Goal: Task Accomplishment & Management: Complete application form

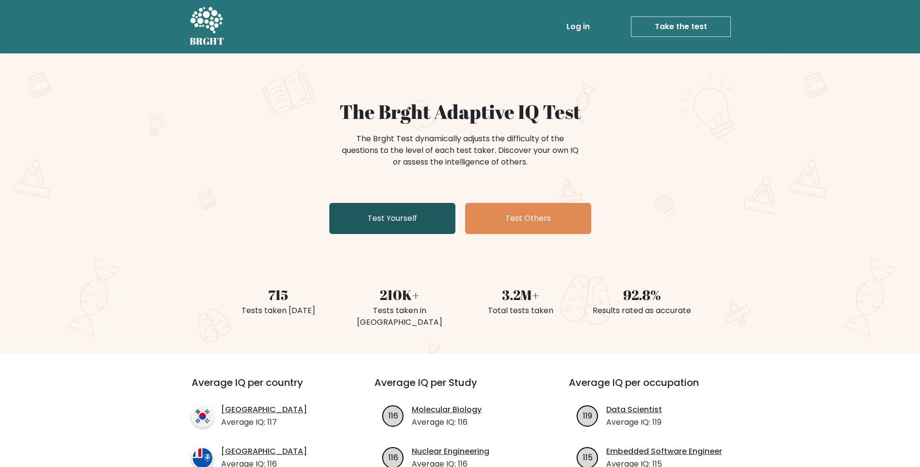
click at [374, 216] on link "Test Yourself" at bounding box center [392, 218] width 126 height 31
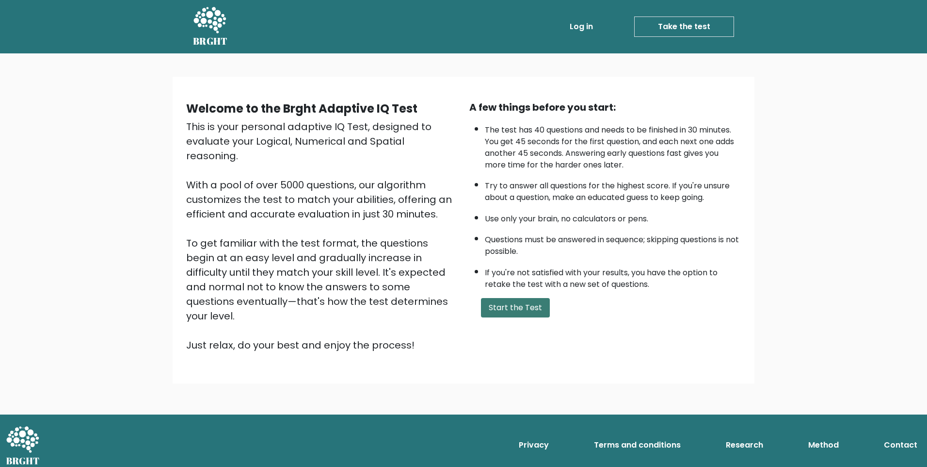
click at [517, 315] on button "Start the Test" at bounding box center [515, 307] width 69 height 19
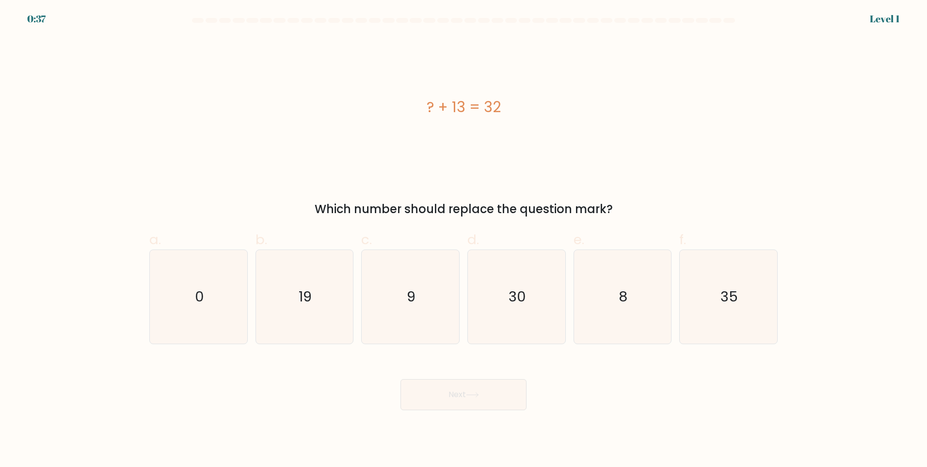
drag, startPoint x: 425, startPoint y: 103, endPoint x: 533, endPoint y: 111, distance: 108.4
click at [533, 111] on div "? + 13 = 32" at bounding box center [463, 107] width 628 height 22
copy div "? + 13 = 32"
click at [274, 86] on div "? + 13 = 32" at bounding box center [463, 107] width 628 height 140
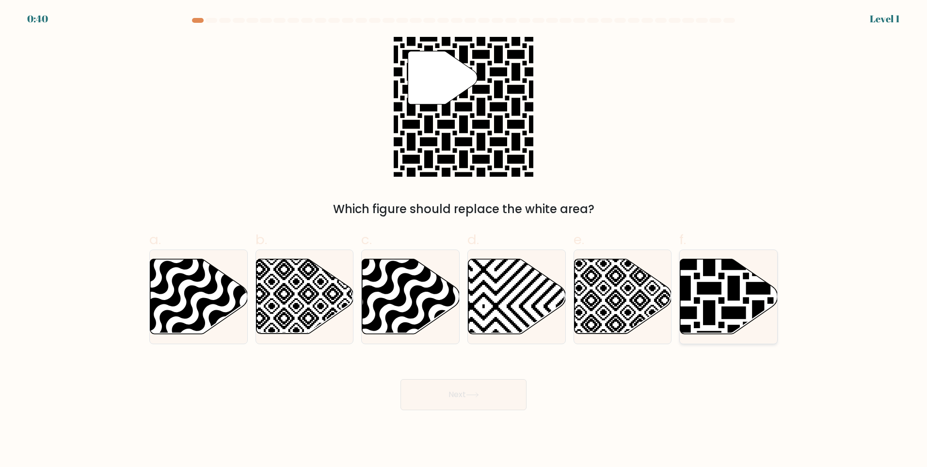
click at [762, 302] on icon at bounding box center [758, 337] width 196 height 196
click at [464, 240] on input "f." at bounding box center [464, 236] width 0 height 6
radio input "true"
click at [475, 402] on button "Next" at bounding box center [464, 394] width 126 height 31
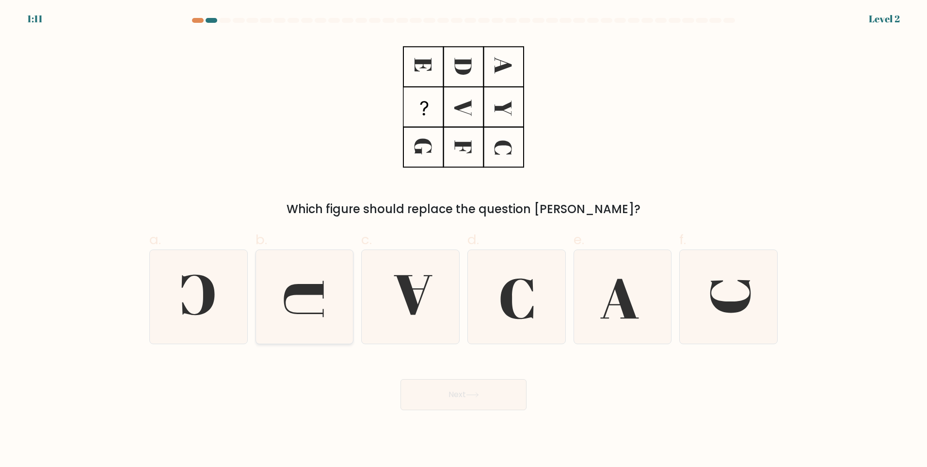
click at [306, 305] on icon at bounding box center [305, 297] width 94 height 94
click at [464, 240] on input "b." at bounding box center [464, 236] width 0 height 6
radio input "true"
click at [458, 388] on button "Next" at bounding box center [464, 394] width 126 height 31
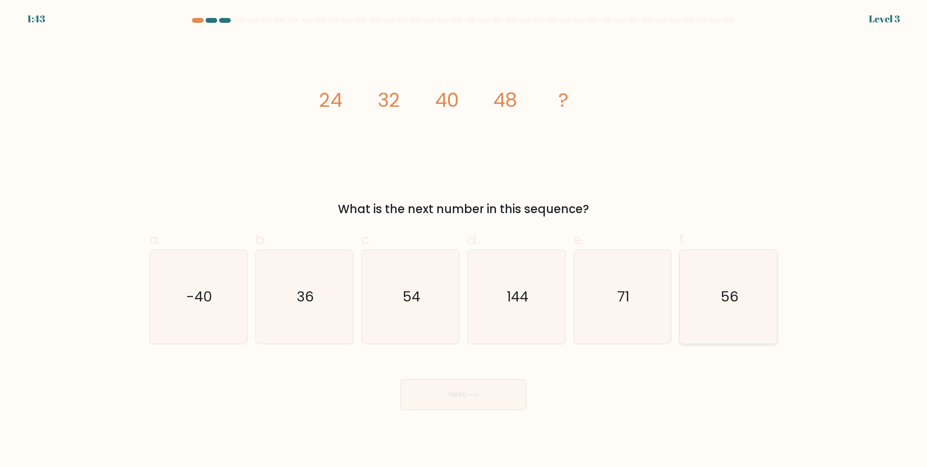
click at [726, 290] on text "56" at bounding box center [730, 296] width 18 height 19
click at [464, 240] on input "f. 56" at bounding box center [464, 236] width 0 height 6
radio input "true"
click at [500, 398] on button "Next" at bounding box center [464, 394] width 126 height 31
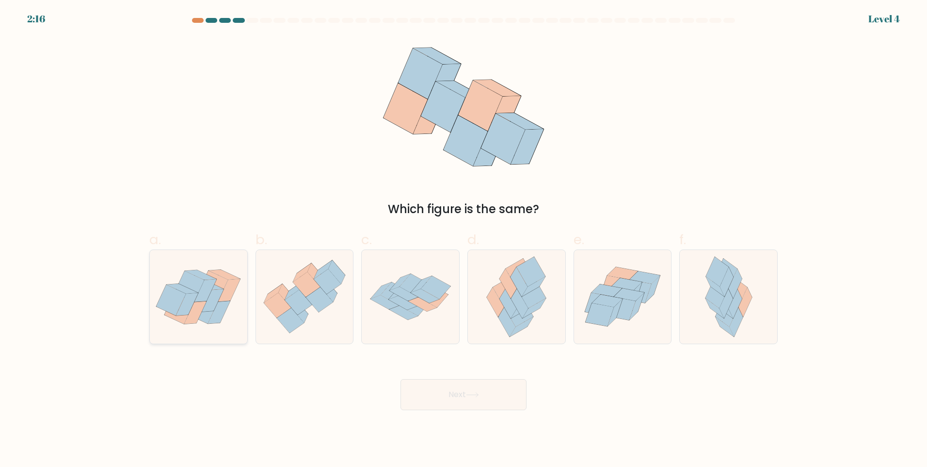
click at [199, 284] on icon at bounding box center [190, 286] width 30 height 31
click at [464, 240] on input "a." at bounding box center [464, 236] width 0 height 6
radio input "true"
click at [458, 402] on button "Next" at bounding box center [464, 394] width 126 height 31
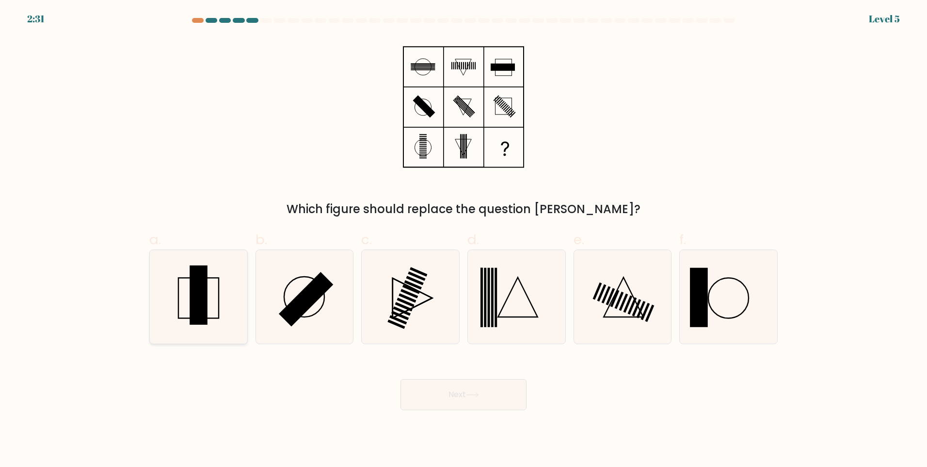
click at [218, 287] on rect at bounding box center [198, 297] width 40 height 40
click at [464, 240] on input "a." at bounding box center [464, 236] width 0 height 6
radio input "true"
click at [477, 393] on icon at bounding box center [472, 394] width 13 height 5
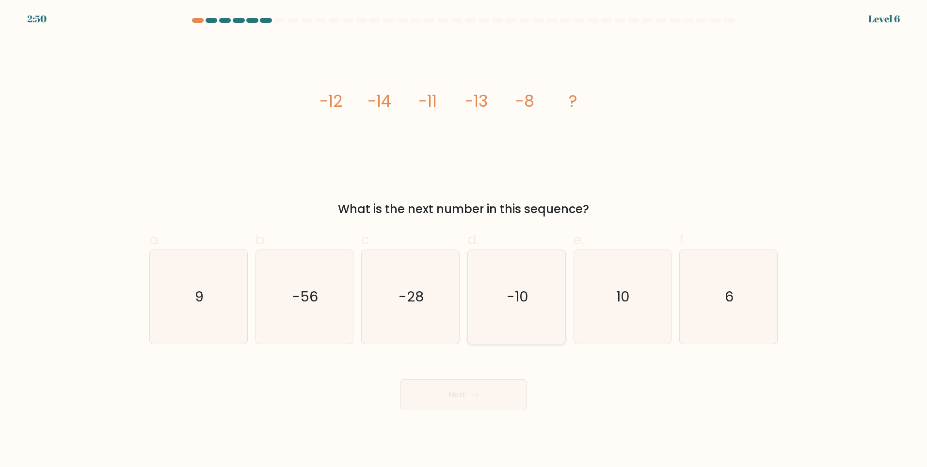
click at [484, 309] on icon "-10" at bounding box center [517, 297] width 94 height 94
click at [464, 240] on input "d. -10" at bounding box center [464, 236] width 0 height 6
radio input "true"
click at [488, 398] on button "Next" at bounding box center [464, 394] width 126 height 31
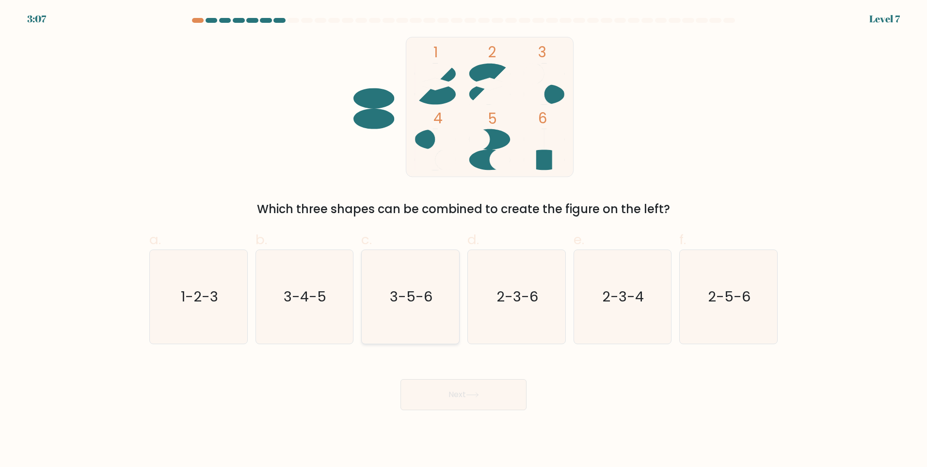
drag, startPoint x: 292, startPoint y: 282, endPoint x: 372, endPoint y: 330, distance: 92.9
click at [293, 281] on icon "3-4-5" at bounding box center [305, 297] width 94 height 94
click at [464, 240] on input "b. 3-4-5" at bounding box center [464, 236] width 0 height 6
radio input "true"
click at [458, 389] on button "Next" at bounding box center [464, 394] width 126 height 31
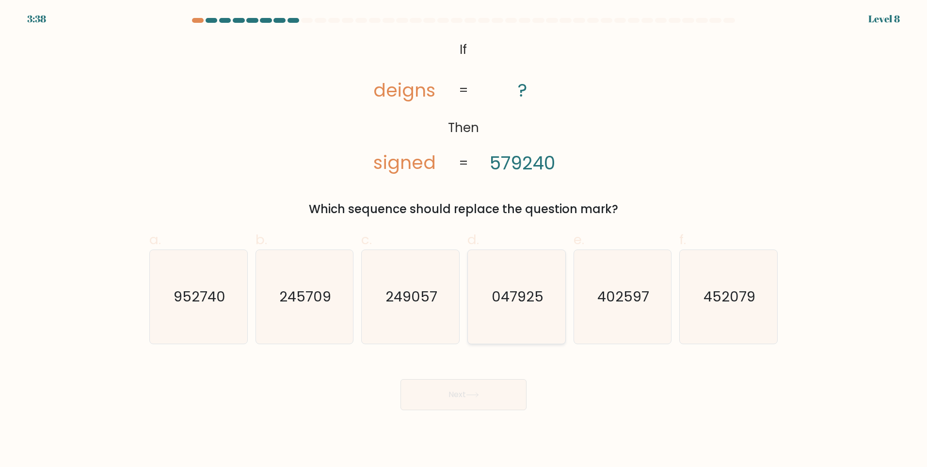
click at [514, 311] on icon "047925" at bounding box center [517, 297] width 94 height 94
click at [464, 240] on input "d. 047925" at bounding box center [464, 236] width 0 height 6
radio input "true"
click at [481, 391] on button "Next" at bounding box center [464, 394] width 126 height 31
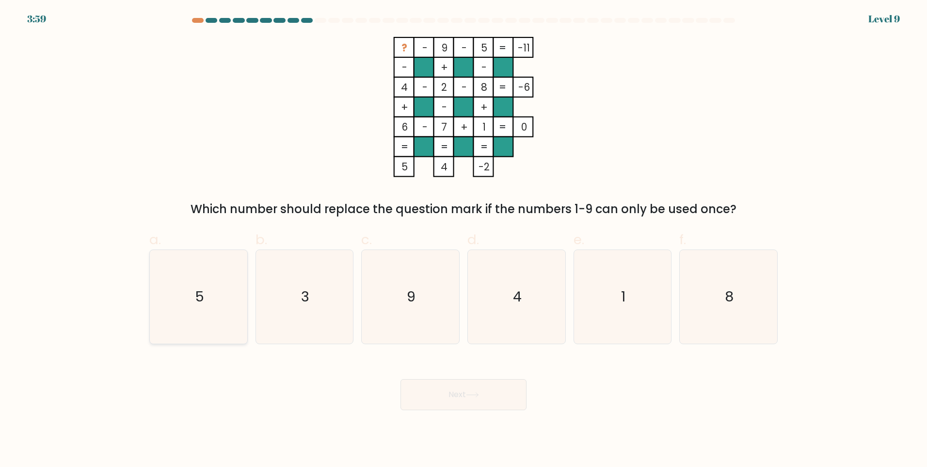
click at [235, 314] on icon "5" at bounding box center [199, 297] width 94 height 94
click at [464, 240] on input "a. 5" at bounding box center [464, 236] width 0 height 6
radio input "true"
click at [482, 398] on button "Next" at bounding box center [464, 394] width 126 height 31
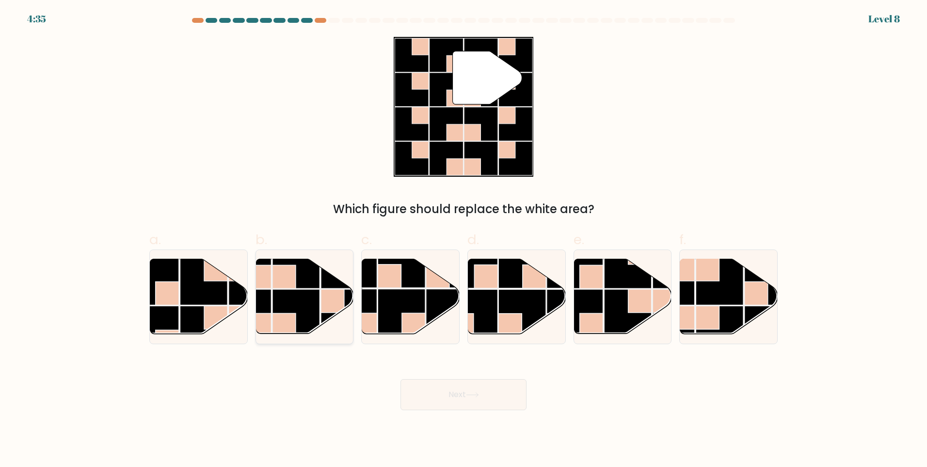
click at [314, 300] on rect at bounding box center [297, 313] width 48 height 48
click at [464, 240] on input "b." at bounding box center [464, 236] width 0 height 6
radio input "true"
click at [454, 403] on button "Next" at bounding box center [464, 394] width 126 height 31
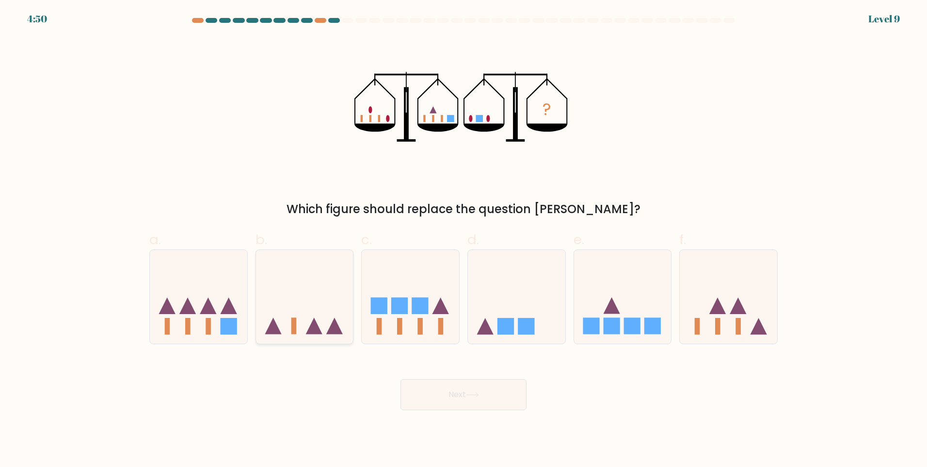
click at [318, 310] on icon at bounding box center [304, 296] width 97 height 80
click at [464, 240] on input "b." at bounding box center [464, 236] width 0 height 6
radio input "true"
click at [453, 401] on button "Next" at bounding box center [464, 394] width 126 height 31
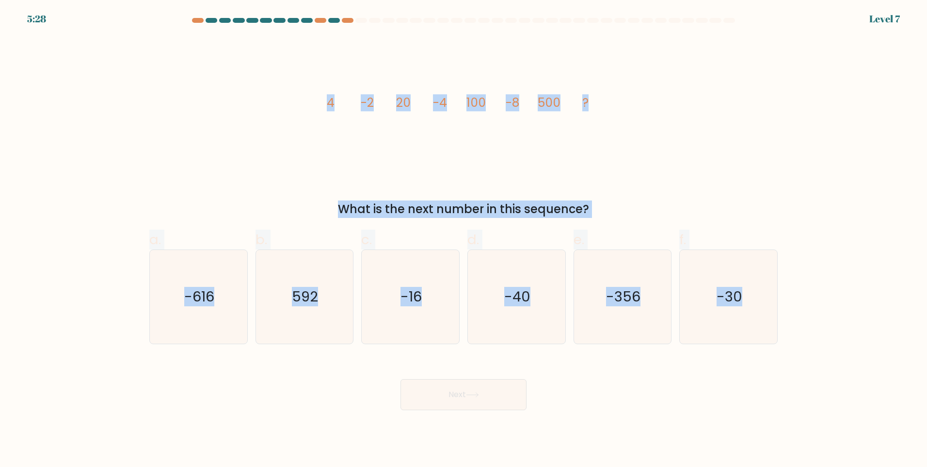
drag, startPoint x: 314, startPoint y: 99, endPoint x: 779, endPoint y: 292, distance: 503.1
click at [779, 292] on form at bounding box center [463, 214] width 927 height 392
copy form "4 -2 20 -4 100 -8 500 ? What is the next number in this sequence? a. -616 b. 59…"
click at [482, 148] on icon "image/svg+xml 4 -2 20 -4 100 -8 500 ?" at bounding box center [463, 107] width 291 height 140
click at [399, 278] on icon "-16" at bounding box center [411, 297] width 94 height 94
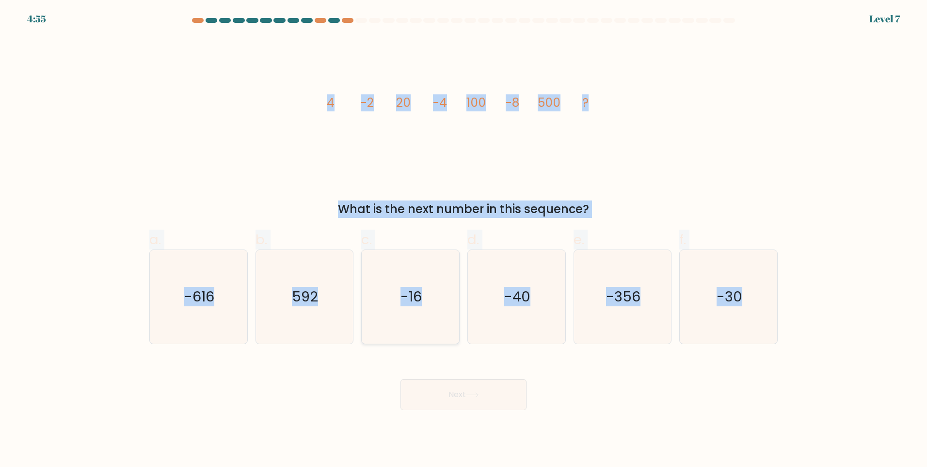
click at [464, 240] on input "c. -16" at bounding box center [464, 236] width 0 height 6
radio input "true"
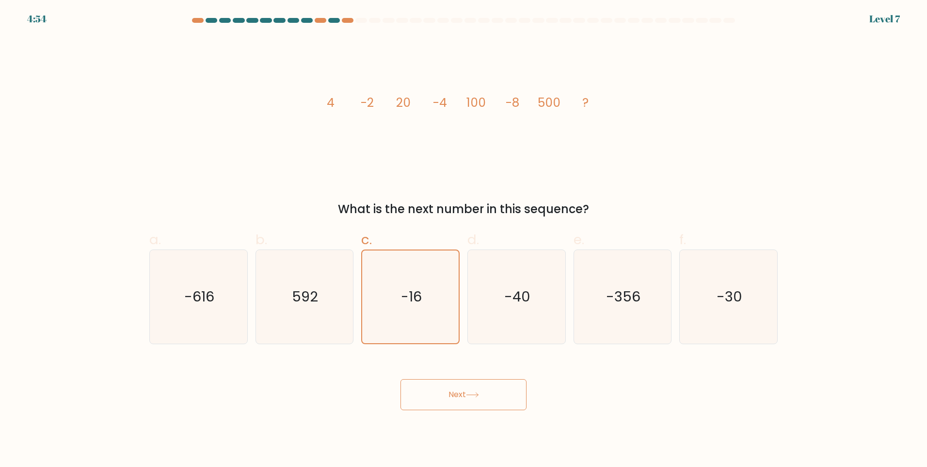
click at [465, 394] on button "Next" at bounding box center [464, 394] width 126 height 31
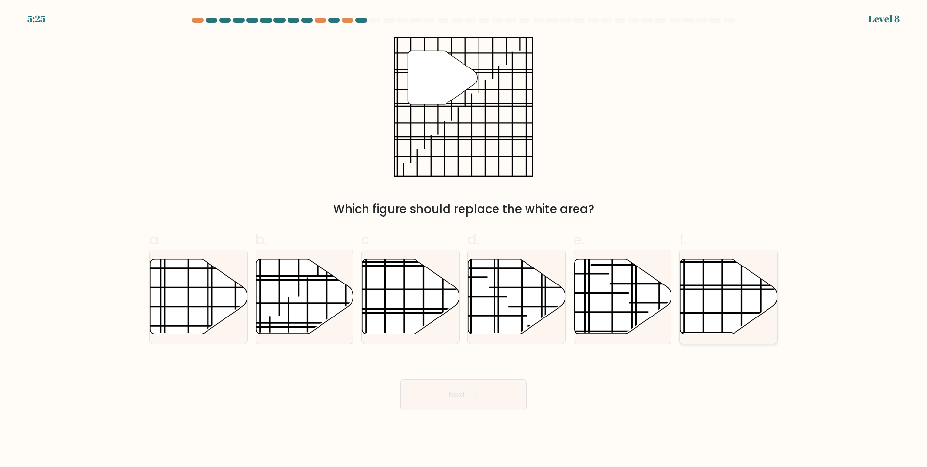
click at [744, 289] on line at bounding box center [759, 289] width 194 height 0
click at [464, 240] on input "f." at bounding box center [464, 236] width 0 height 6
radio input "true"
click at [455, 393] on button "Next" at bounding box center [464, 394] width 126 height 31
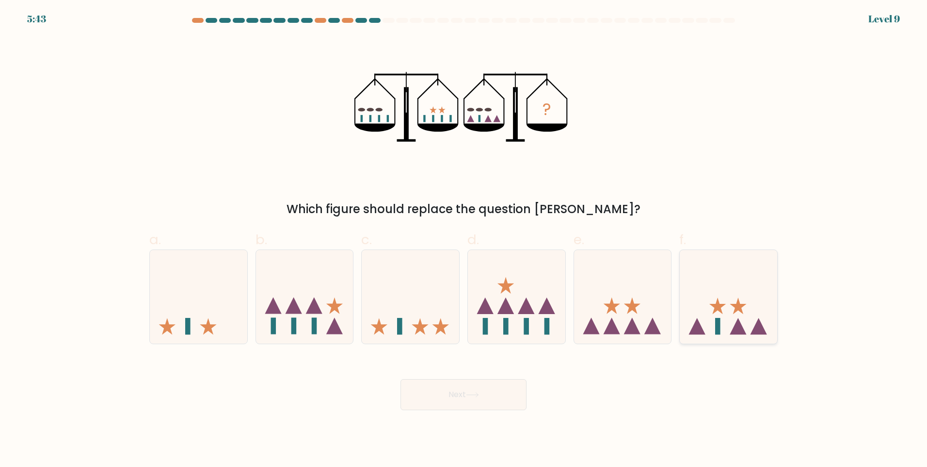
click at [735, 324] on icon at bounding box center [738, 326] width 16 height 16
click at [464, 240] on input "f." at bounding box center [464, 236] width 0 height 6
radio input "true"
click at [471, 404] on button "Next" at bounding box center [464, 394] width 126 height 31
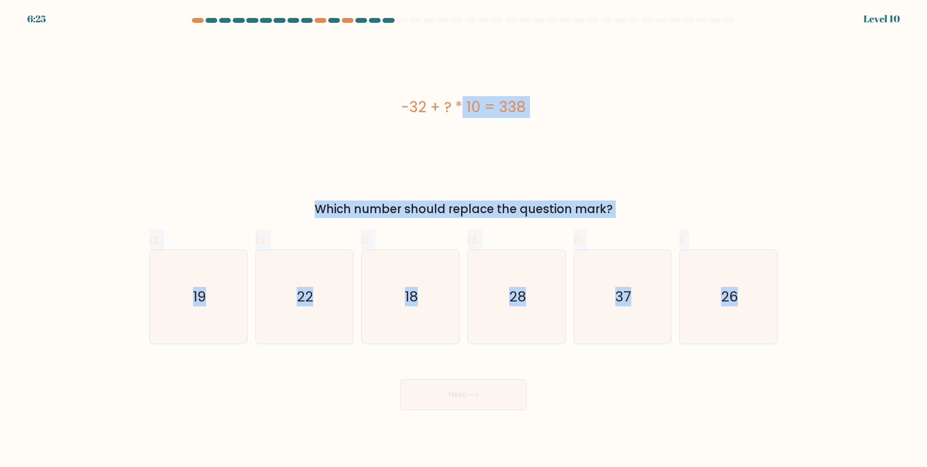
drag, startPoint x: 391, startPoint y: 98, endPoint x: 792, endPoint y: 319, distance: 458.0
click at [792, 319] on form "a." at bounding box center [463, 214] width 927 height 392
copy form "-32 + ? * 10 = 338 Which number should replace the question mark? a. 19 b. 22 c…"
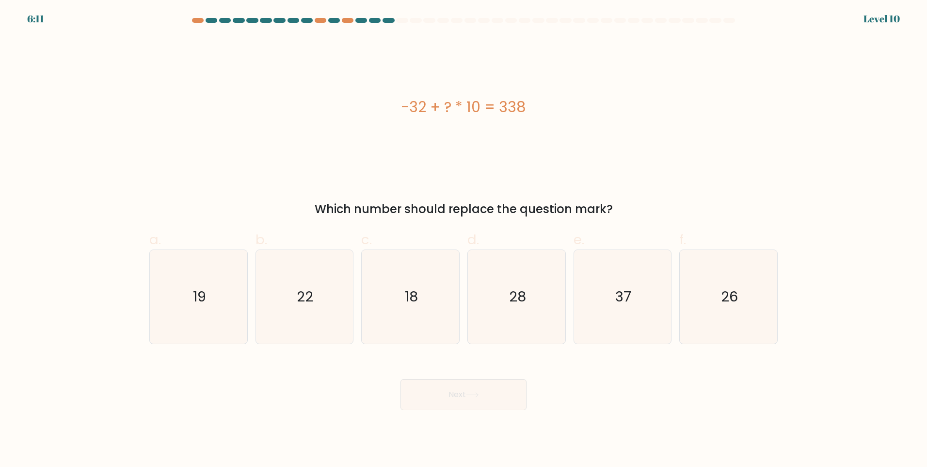
click at [279, 375] on div "Next" at bounding box center [464, 382] width 640 height 54
click at [616, 315] on icon "37" at bounding box center [623, 297] width 94 height 94
click at [464, 240] on input "e. 37" at bounding box center [464, 236] width 0 height 6
radio input "true"
click at [495, 394] on button "Next" at bounding box center [464, 394] width 126 height 31
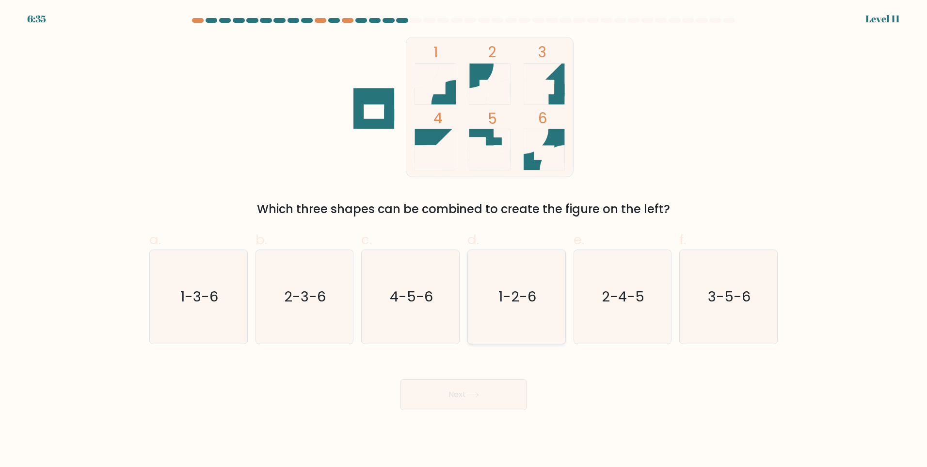
click at [518, 302] on text "1-2-6" at bounding box center [518, 296] width 38 height 19
click at [464, 240] on input "d. 1-2-6" at bounding box center [464, 236] width 0 height 6
radio input "true"
click at [481, 408] on button "Next" at bounding box center [464, 394] width 126 height 31
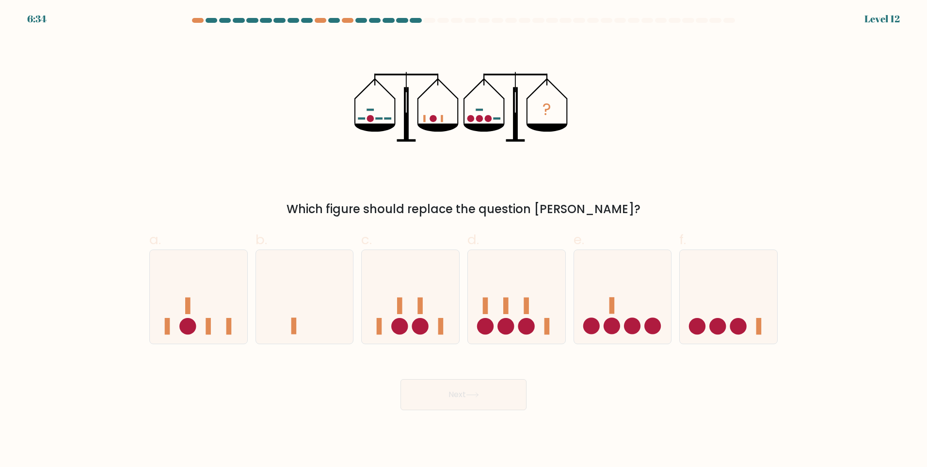
click at [480, 400] on button "Next" at bounding box center [464, 394] width 126 height 31
click at [547, 198] on div "? Which figure should replace the question mark?" at bounding box center [464, 127] width 640 height 181
click at [264, 307] on icon at bounding box center [304, 296] width 97 height 80
click at [464, 240] on input "b." at bounding box center [464, 236] width 0 height 6
radio input "true"
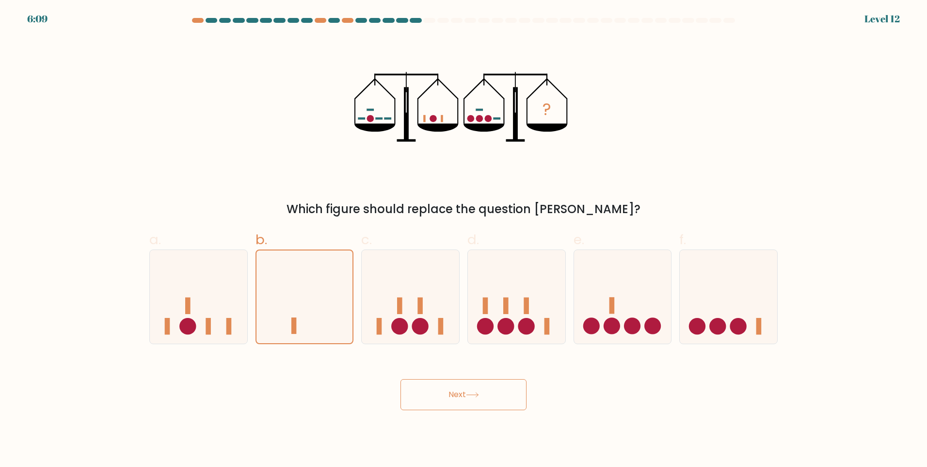
click at [475, 386] on button "Next" at bounding box center [464, 394] width 126 height 31
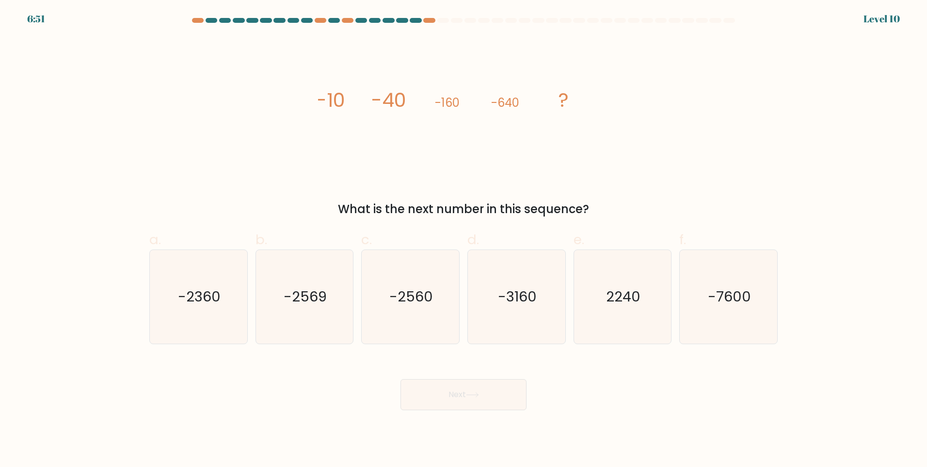
drag, startPoint x: 337, startPoint y: 70, endPoint x: 323, endPoint y: 80, distance: 17.1
click at [335, 70] on icon "image/svg+xml -10 -40 -160 -640 ?" at bounding box center [463, 107] width 291 height 140
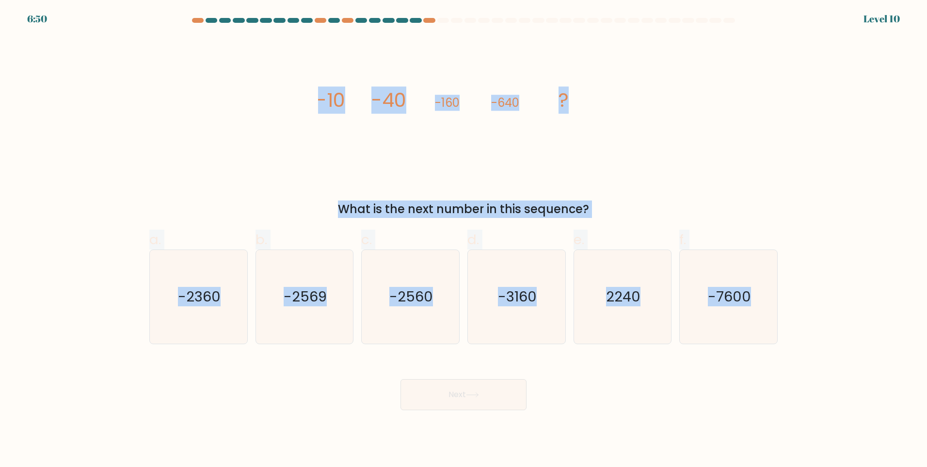
drag, startPoint x: 309, startPoint y: 88, endPoint x: 851, endPoint y: 322, distance: 590.1
click at [851, 322] on form at bounding box center [463, 214] width 927 height 392
copy form "-10 -40 -160 -640 ? What is the next number in this sequence? a. -2360 b. -2569…"
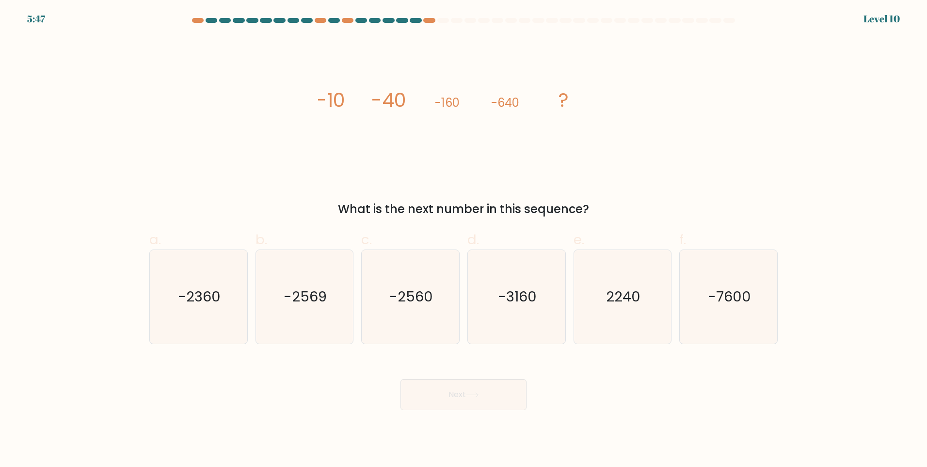
click at [300, 379] on div "Next" at bounding box center [464, 382] width 640 height 54
click at [412, 310] on icon "-2560" at bounding box center [411, 297] width 94 height 94
click at [464, 240] on input "c. -2560" at bounding box center [464, 236] width 0 height 6
radio input "true"
click at [451, 397] on button "Next" at bounding box center [464, 394] width 126 height 31
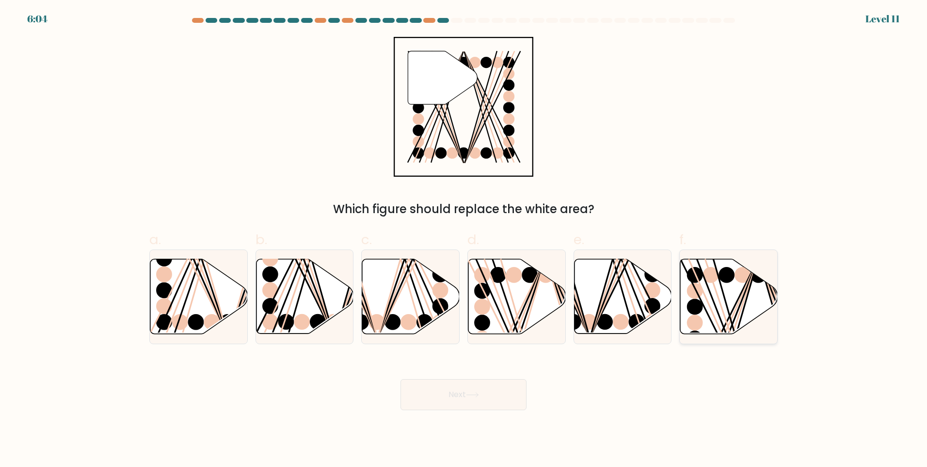
click at [717, 305] on icon at bounding box center [728, 296] width 97 height 75
click at [464, 240] on input "f." at bounding box center [464, 236] width 0 height 6
radio input "true"
click at [450, 396] on button "Next" at bounding box center [464, 394] width 126 height 31
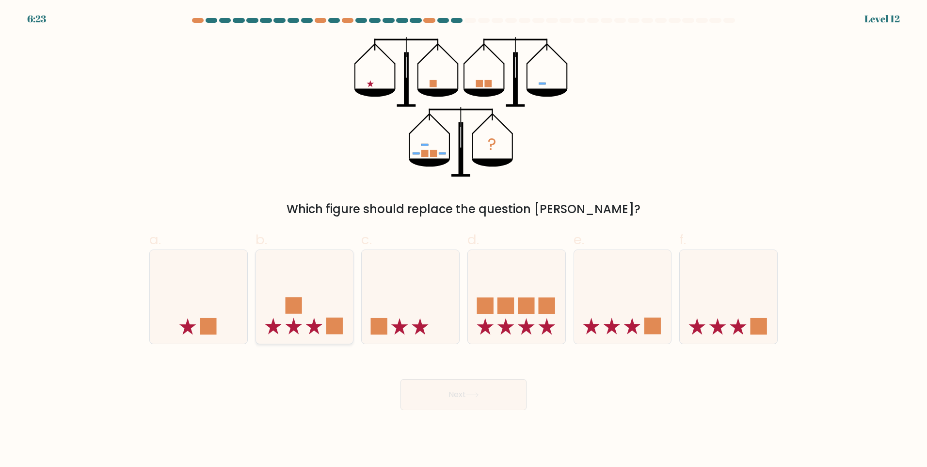
click at [284, 305] on icon at bounding box center [304, 296] width 97 height 80
click at [464, 240] on input "b." at bounding box center [464, 236] width 0 height 6
radio input "true"
click at [434, 389] on button "Next" at bounding box center [464, 394] width 126 height 31
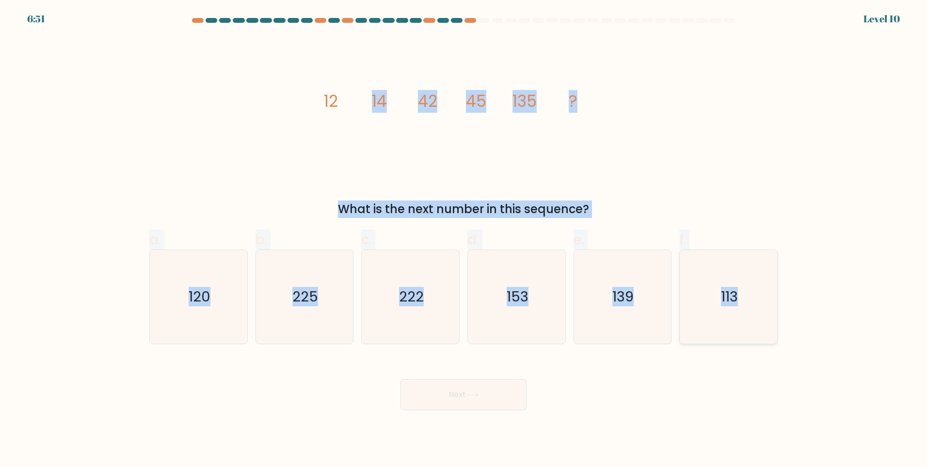
drag, startPoint x: 540, startPoint y: 139, endPoint x: 771, endPoint y: 307, distance: 285.7
click at [771, 307] on form at bounding box center [463, 214] width 927 height 392
copy form "14 42 45 135 ? What is the next number in this sequence? a. 120 b. 225 c. 222 d…"
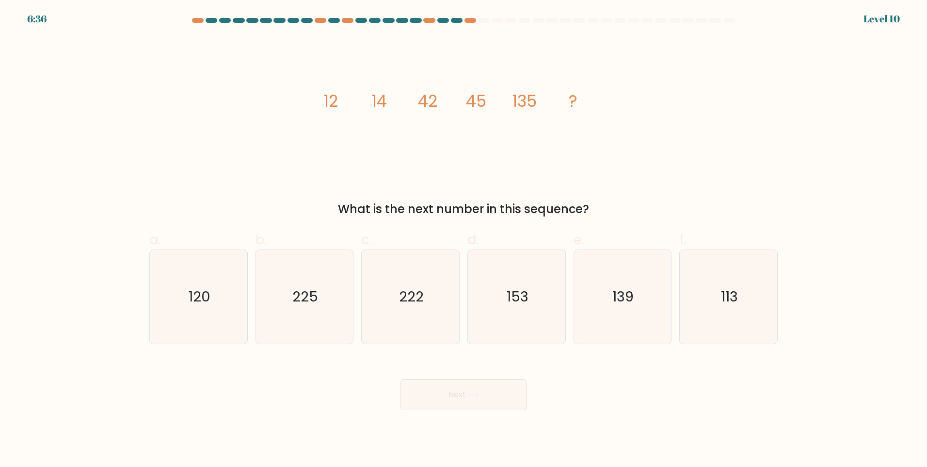
click at [327, 379] on div "Next" at bounding box center [464, 382] width 640 height 54
click at [641, 289] on icon "139" at bounding box center [623, 297] width 94 height 94
click at [464, 240] on input "e. 139" at bounding box center [464, 236] width 0 height 6
radio input "true"
click at [504, 403] on button "Next" at bounding box center [464, 394] width 126 height 31
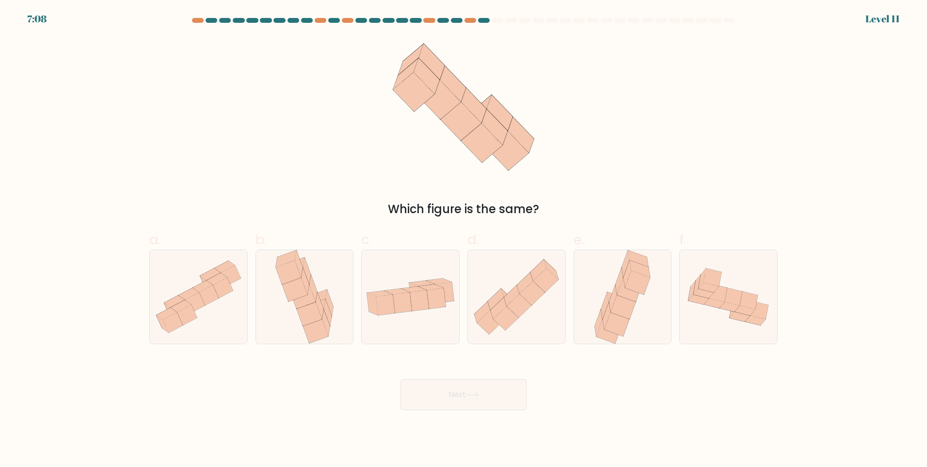
drag, startPoint x: 618, startPoint y: 288, endPoint x: 572, endPoint y: 332, distance: 63.1
click at [617, 288] on icon at bounding box center [620, 281] width 8 height 27
click at [464, 240] on input "e." at bounding box center [464, 236] width 0 height 6
radio input "true"
click at [467, 390] on button "Next" at bounding box center [464, 394] width 126 height 31
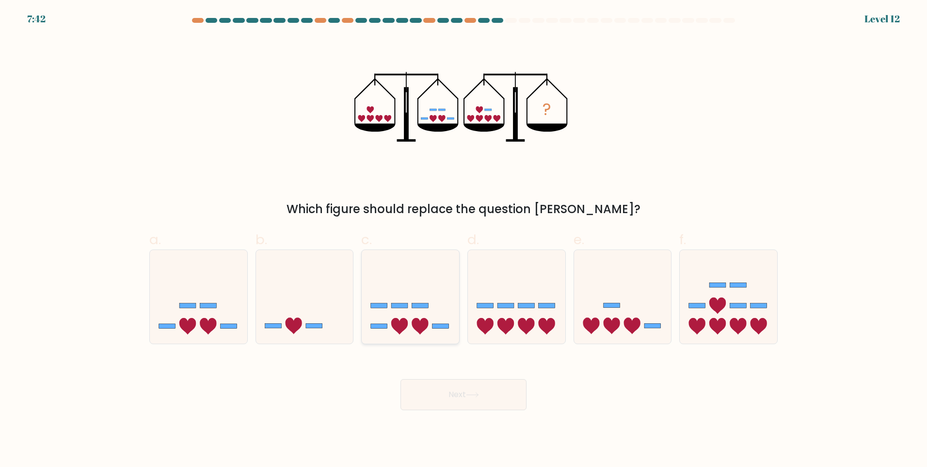
click at [392, 315] on icon at bounding box center [410, 296] width 97 height 80
click at [464, 240] on input "c." at bounding box center [464, 236] width 0 height 6
radio input "true"
click at [453, 386] on button "Next" at bounding box center [464, 394] width 126 height 31
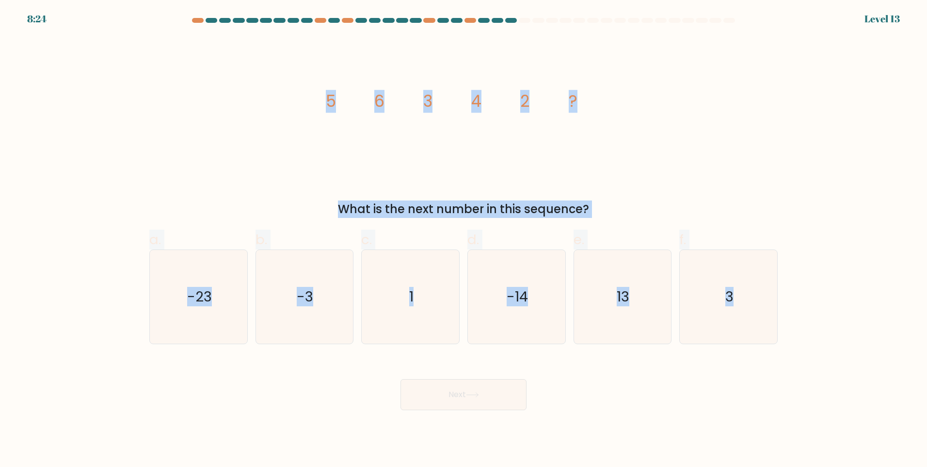
drag, startPoint x: 323, startPoint y: 103, endPoint x: 788, endPoint y: 305, distance: 506.7
click at [788, 305] on form at bounding box center [463, 214] width 927 height 392
copy form "5 6 3 4 2 ? What is the next number in this sequence? a. -23 b. -3 c. 1 d. -14 …"
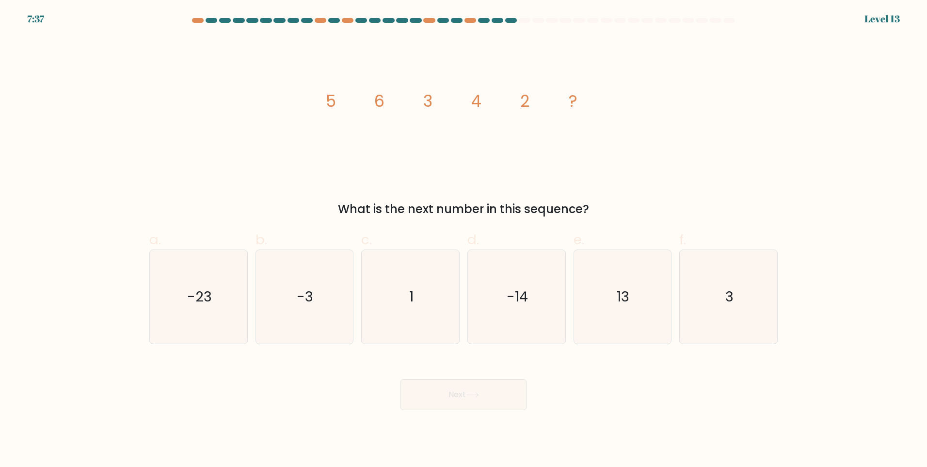
drag, startPoint x: 325, startPoint y: 388, endPoint x: 375, endPoint y: 362, distance: 56.4
click at [325, 388] on div "Next" at bounding box center [464, 382] width 640 height 54
drag, startPoint x: 697, startPoint y: 281, endPoint x: 682, endPoint y: 304, distance: 27.0
click at [697, 280] on icon "3" at bounding box center [729, 297] width 94 height 94
click at [464, 240] on input "f. 3" at bounding box center [464, 236] width 0 height 6
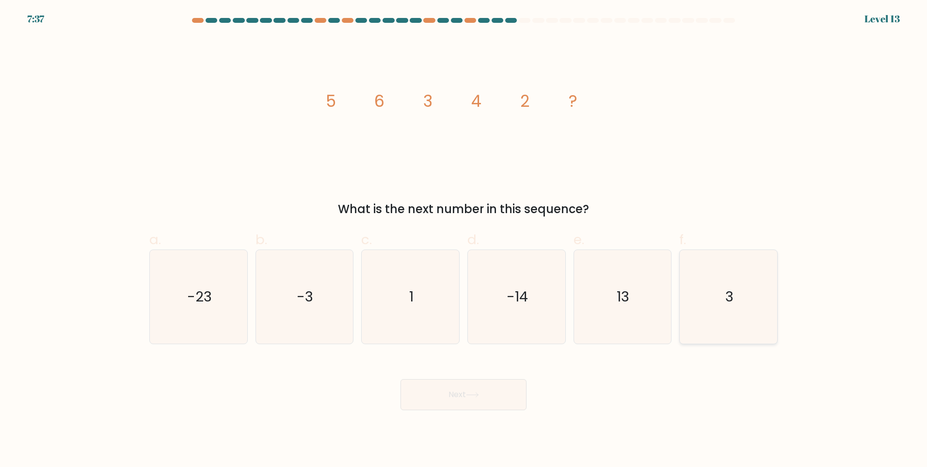
radio input "true"
click at [472, 402] on button "Next" at bounding box center [464, 394] width 126 height 31
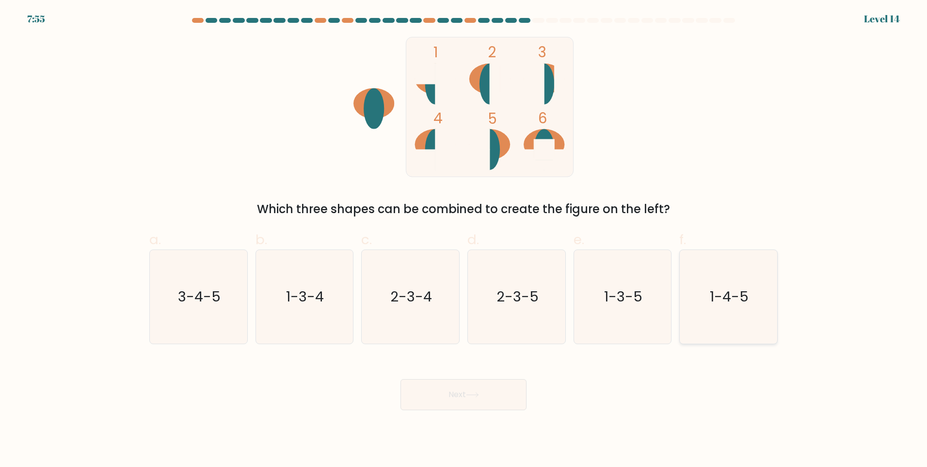
click at [725, 300] on text "1-4-5" at bounding box center [729, 296] width 39 height 19
click at [464, 240] on input "f. 1-4-5" at bounding box center [464, 236] width 0 height 6
radio input "true"
click at [502, 381] on button "Next" at bounding box center [464, 394] width 126 height 31
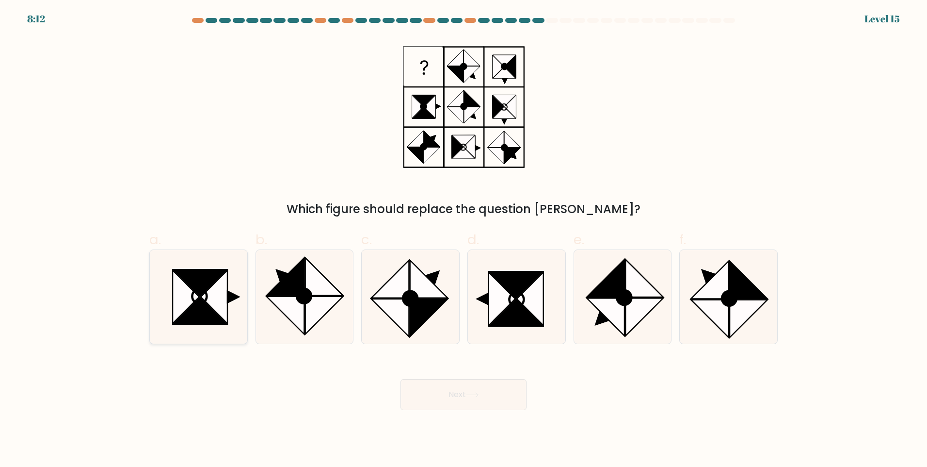
click at [221, 284] on icon at bounding box center [214, 296] width 27 height 53
click at [464, 240] on input "a." at bounding box center [464, 236] width 0 height 6
radio input "true"
click at [412, 414] on body "8:12 Level 15" at bounding box center [463, 233] width 927 height 467
click at [422, 391] on button "Next" at bounding box center [464, 394] width 126 height 31
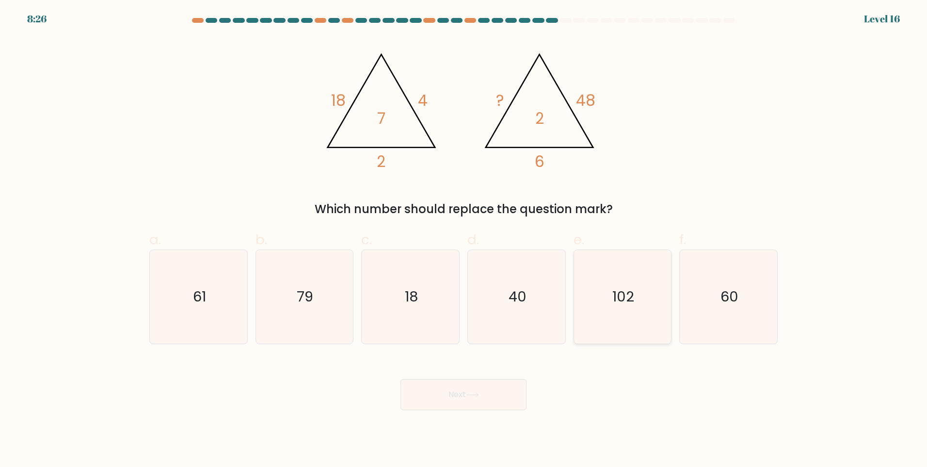
click at [601, 310] on icon "102" at bounding box center [623, 297] width 94 height 94
click at [464, 240] on input "e. 102" at bounding box center [464, 236] width 0 height 6
radio input "true"
click at [491, 404] on button "Next" at bounding box center [464, 394] width 126 height 31
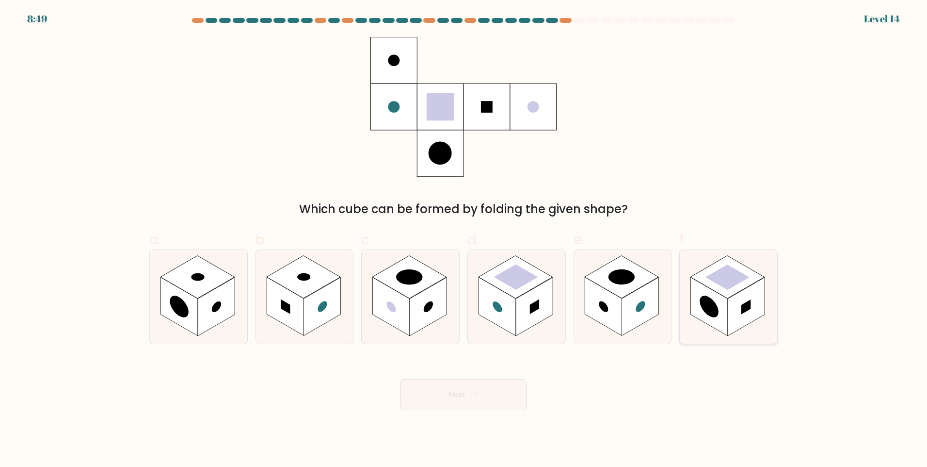
click at [702, 282] on rect at bounding box center [728, 277] width 74 height 43
click at [464, 240] on input "f." at bounding box center [464, 236] width 0 height 6
radio input "true"
click at [455, 411] on body "8:46 Level 14" at bounding box center [463, 233] width 927 height 467
click at [455, 405] on button "Next" at bounding box center [464, 394] width 126 height 31
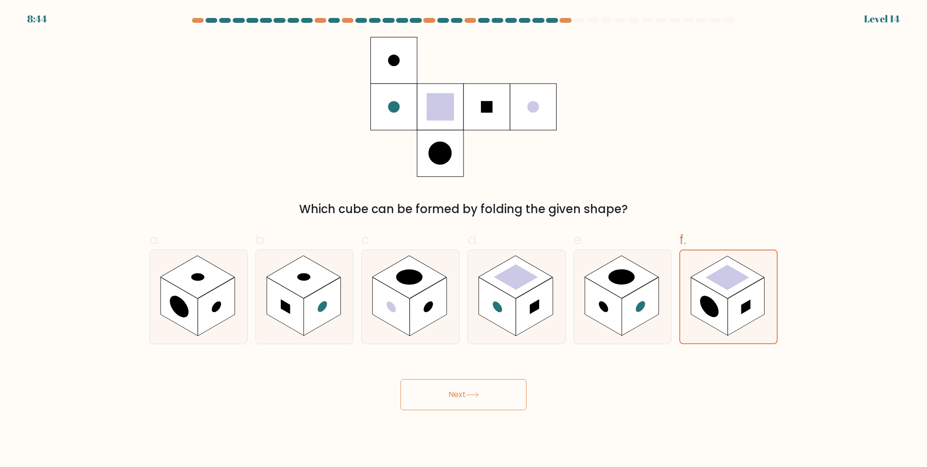
click at [453, 400] on button "Next" at bounding box center [464, 394] width 126 height 31
click at [475, 392] on icon at bounding box center [472, 394] width 13 height 5
click at [606, 134] on div "Which cube can be formed by folding the given shape?" at bounding box center [464, 127] width 640 height 181
click at [572, 95] on div "Which cube can be formed by folding the given shape?" at bounding box center [464, 127] width 640 height 181
click at [386, 277] on rect at bounding box center [409, 277] width 74 height 43
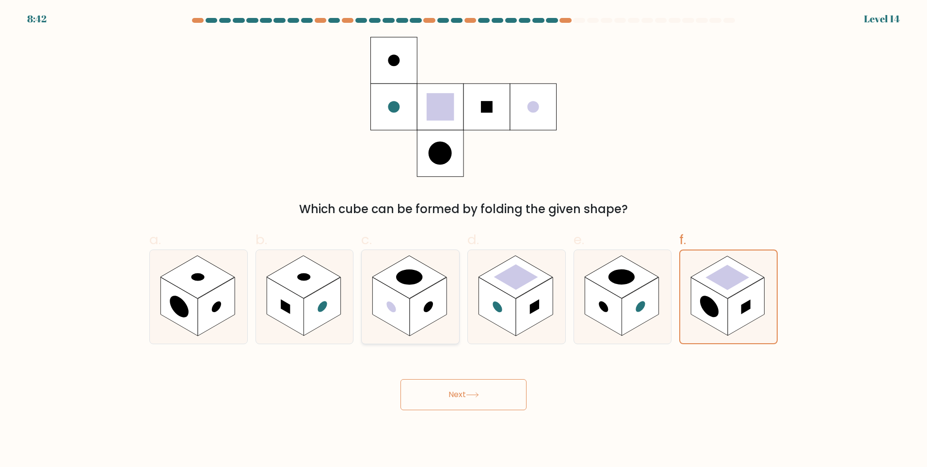
click at [464, 240] on input "c." at bounding box center [464, 236] width 0 height 6
radio input "true"
click at [748, 290] on rect at bounding box center [746, 306] width 37 height 59
click at [464, 240] on input "f." at bounding box center [464, 236] width 0 height 6
radio input "true"
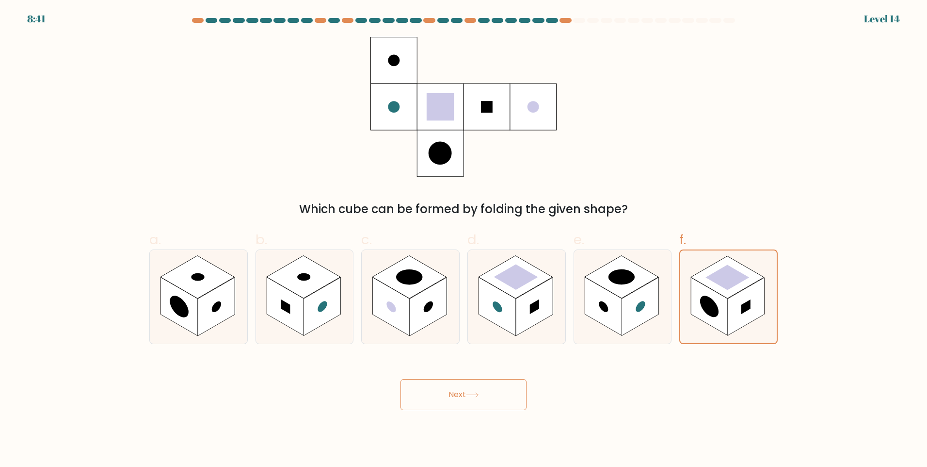
click at [486, 384] on button "Next" at bounding box center [464, 394] width 126 height 31
click at [479, 386] on button "Next" at bounding box center [464, 394] width 126 height 31
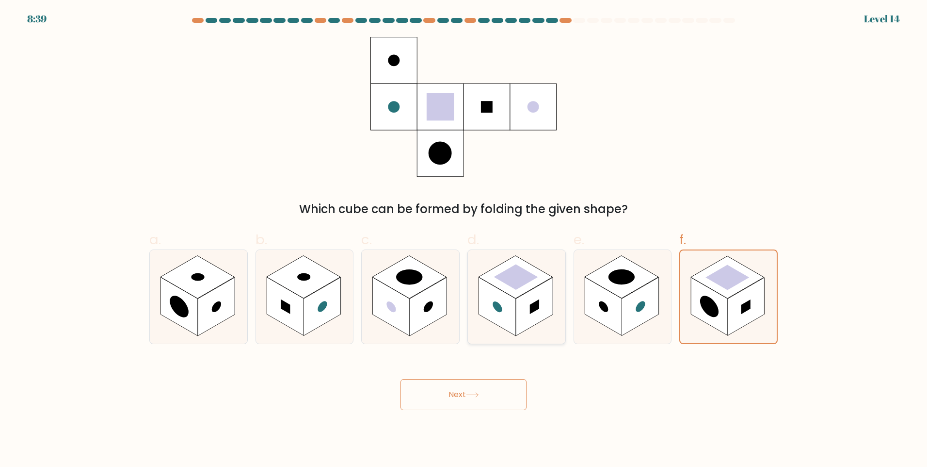
click at [511, 308] on rect at bounding box center [497, 306] width 37 height 59
click at [464, 240] on input "d." at bounding box center [464, 236] width 0 height 6
radio input "true"
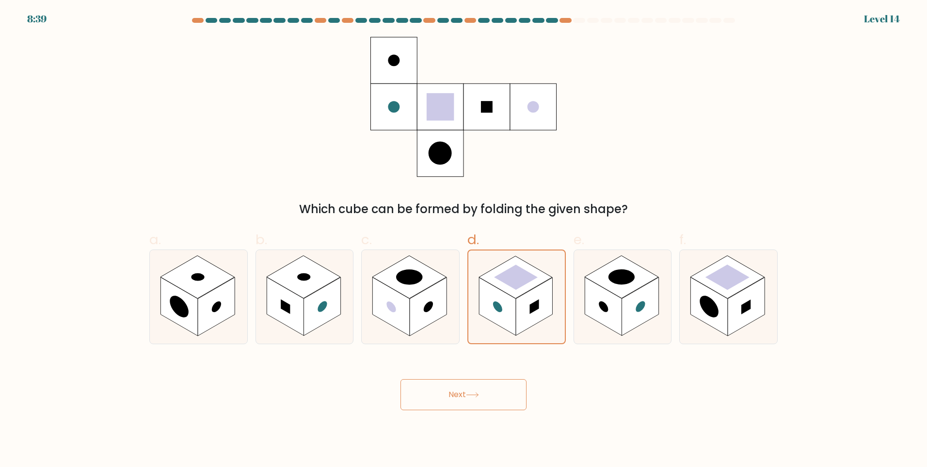
drag, startPoint x: 496, startPoint y: 364, endPoint x: 485, endPoint y: 380, distance: 18.8
click at [493, 365] on div "Next" at bounding box center [464, 382] width 640 height 54
click at [485, 380] on button "Next" at bounding box center [464, 394] width 126 height 31
click at [479, 390] on button "Next" at bounding box center [464, 394] width 126 height 31
click at [475, 394] on icon at bounding box center [473, 394] width 12 height 4
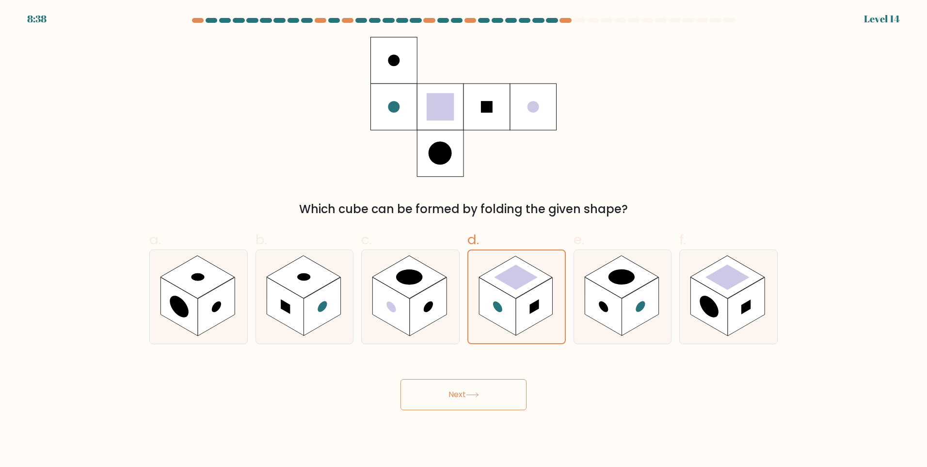
click at [475, 394] on icon at bounding box center [473, 394] width 12 height 4
click at [513, 141] on icon at bounding box center [463, 107] width 186 height 140
drag, startPoint x: 741, startPoint y: 92, endPoint x: 839, endPoint y: 75, distance: 99.5
click at [745, 91] on div "Which cube can be formed by folding the given shape?" at bounding box center [464, 127] width 640 height 181
click at [511, 382] on button "Next" at bounding box center [464, 394] width 126 height 31
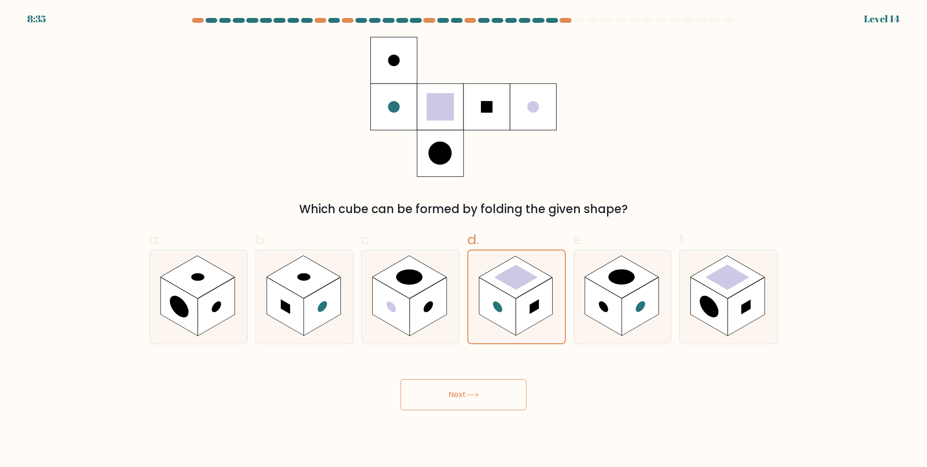
click at [511, 381] on button "Next" at bounding box center [464, 394] width 126 height 31
drag, startPoint x: 511, startPoint y: 381, endPoint x: 498, endPoint y: 370, distance: 16.5
click at [511, 381] on button "Next" at bounding box center [464, 394] width 126 height 31
click at [507, 324] on rect at bounding box center [497, 306] width 37 height 58
click at [464, 240] on input "d." at bounding box center [464, 236] width 0 height 6
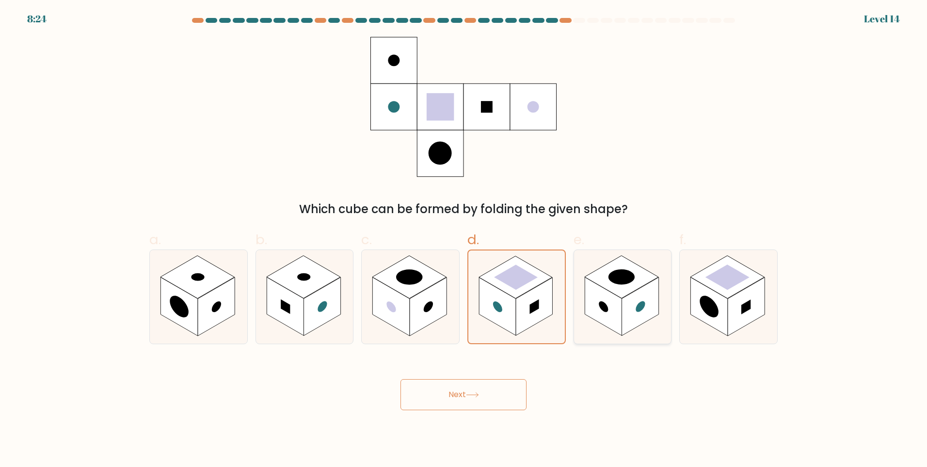
click at [664, 308] on icon at bounding box center [622, 297] width 97 height 94
click at [464, 240] on input "e." at bounding box center [464, 236] width 0 height 6
radio input "true"
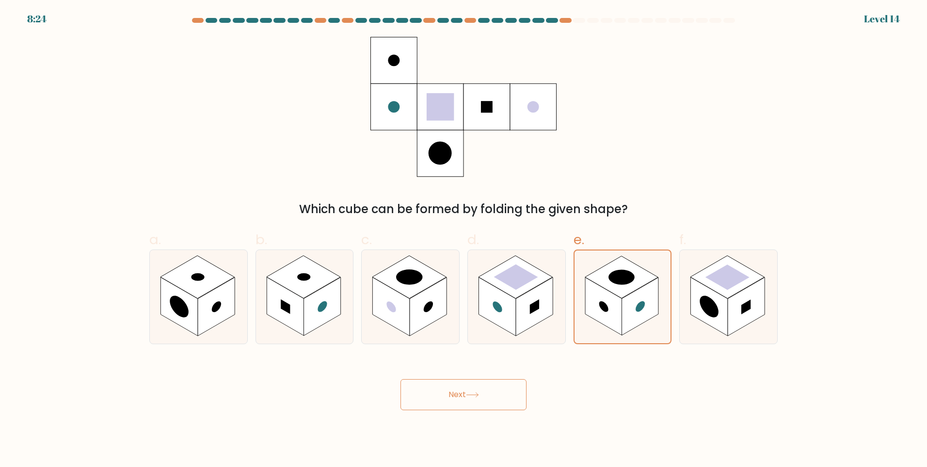
drag, startPoint x: 664, startPoint y: 308, endPoint x: 742, endPoint y: 234, distance: 107.7
click at [670, 305] on icon at bounding box center [623, 296] width 97 height 93
click at [464, 240] on input "e." at bounding box center [464, 236] width 0 height 6
click at [441, 402] on button "Next" at bounding box center [464, 394] width 126 height 31
drag, startPoint x: 441, startPoint y: 401, endPoint x: 438, endPoint y: 389, distance: 12.0
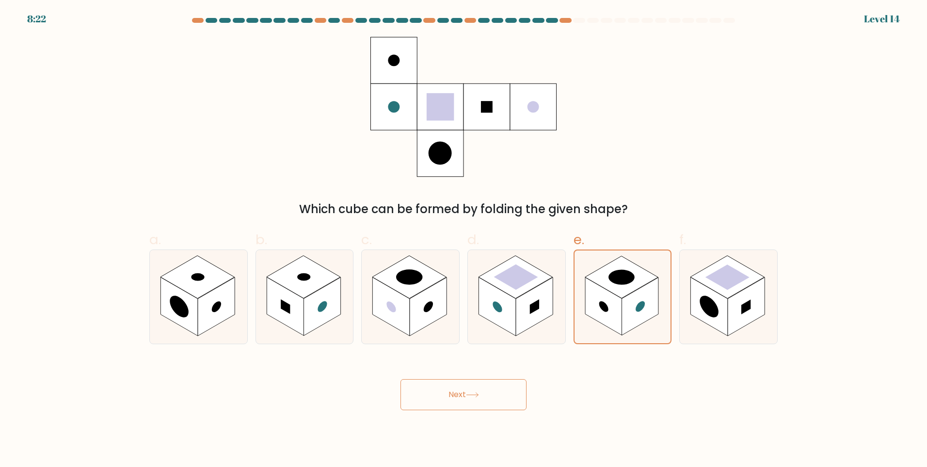
click at [441, 399] on button "Next" at bounding box center [464, 394] width 126 height 31
click at [438, 389] on button "Next" at bounding box center [464, 394] width 126 height 31
click at [439, 387] on button "Next" at bounding box center [464, 394] width 126 height 31
click at [440, 387] on button "Next" at bounding box center [464, 394] width 126 height 31
click at [441, 387] on button "Next" at bounding box center [464, 394] width 126 height 31
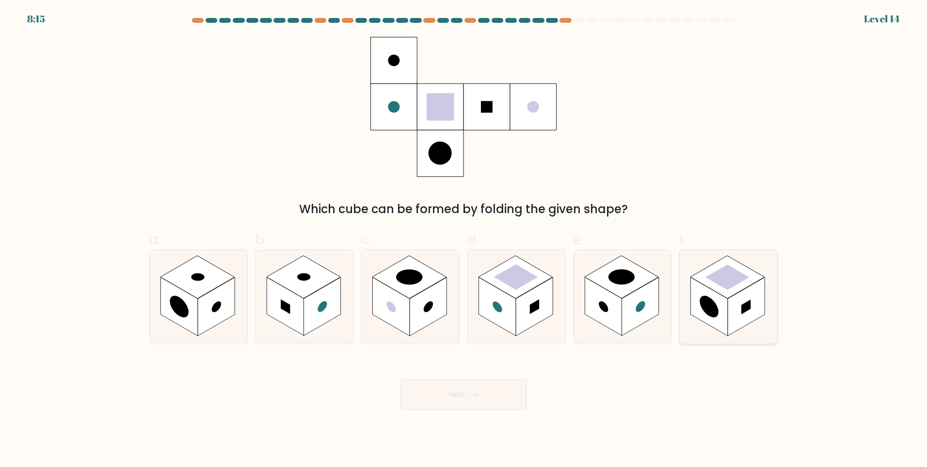
click at [735, 292] on rect at bounding box center [728, 277] width 74 height 43
click at [464, 240] on input "f." at bounding box center [464, 236] width 0 height 6
radio input "true"
click at [486, 401] on button "Next" at bounding box center [464, 394] width 126 height 31
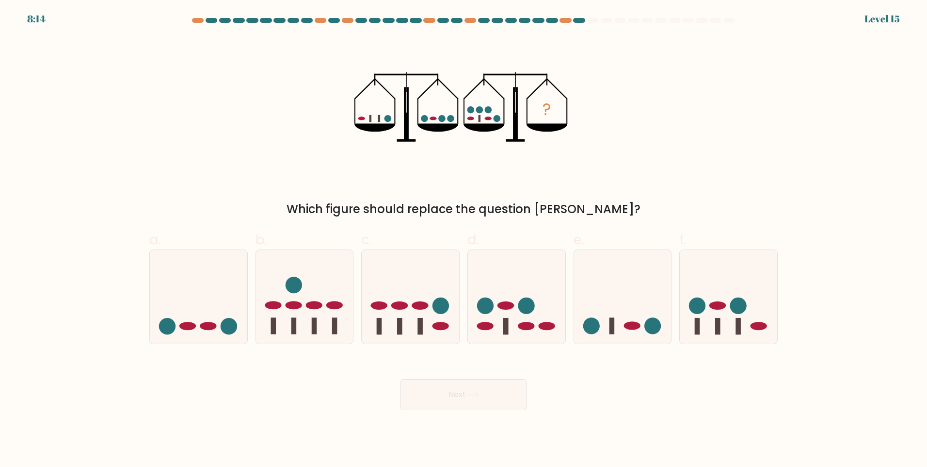
click at [486, 401] on button "Next" at bounding box center [464, 394] width 126 height 31
click at [601, 136] on div "? Which figure should replace the question mark?" at bounding box center [464, 127] width 640 height 181
click at [188, 324] on ellipse at bounding box center [187, 326] width 16 height 8
click at [464, 240] on input "a." at bounding box center [464, 236] width 0 height 6
radio input "true"
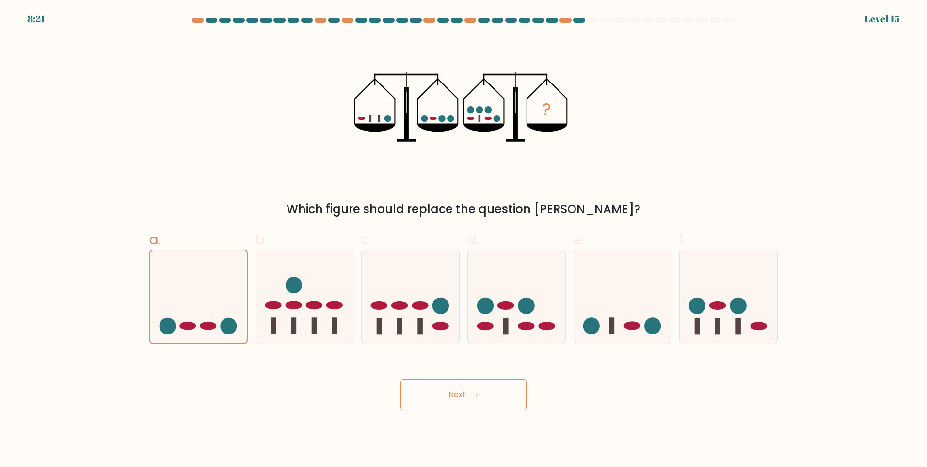
click at [471, 400] on button "Next" at bounding box center [464, 394] width 126 height 31
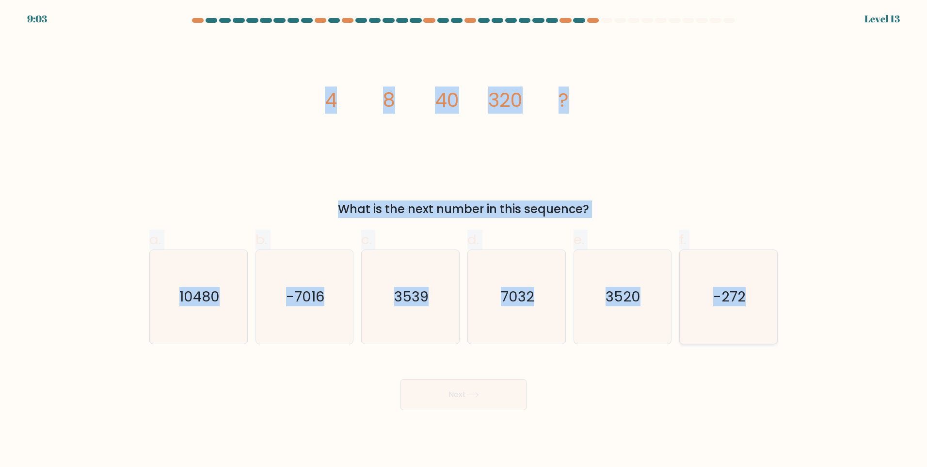
drag, startPoint x: 363, startPoint y: 98, endPoint x: 766, endPoint y: 303, distance: 452.6
click at [766, 303] on form at bounding box center [463, 214] width 927 height 392
copy form "4 8 40 320 ? What is the next number in this sequence? a. 10480 b. -7016 c. 353…"
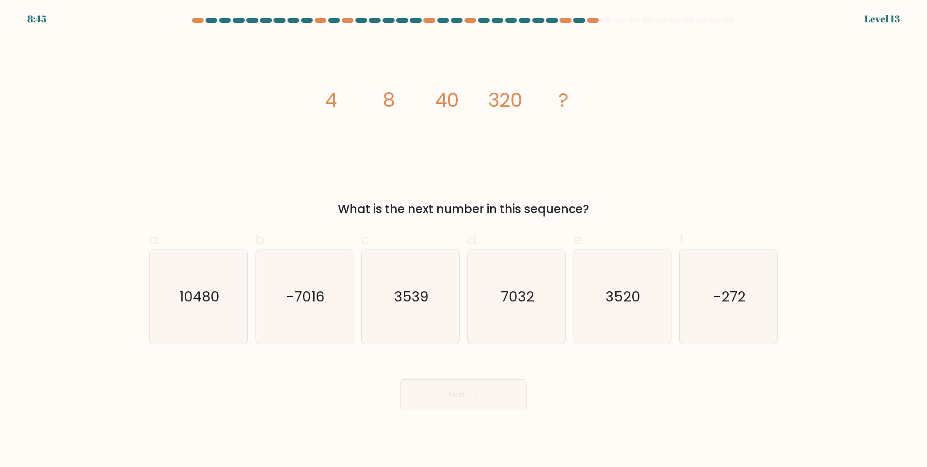
click at [357, 394] on div "Next" at bounding box center [464, 382] width 640 height 54
click at [627, 294] on text "3520" at bounding box center [623, 296] width 35 height 19
click at [464, 240] on input "e. 3520" at bounding box center [464, 236] width 0 height 6
radio input "true"
click at [484, 395] on button "Next" at bounding box center [464, 394] width 126 height 31
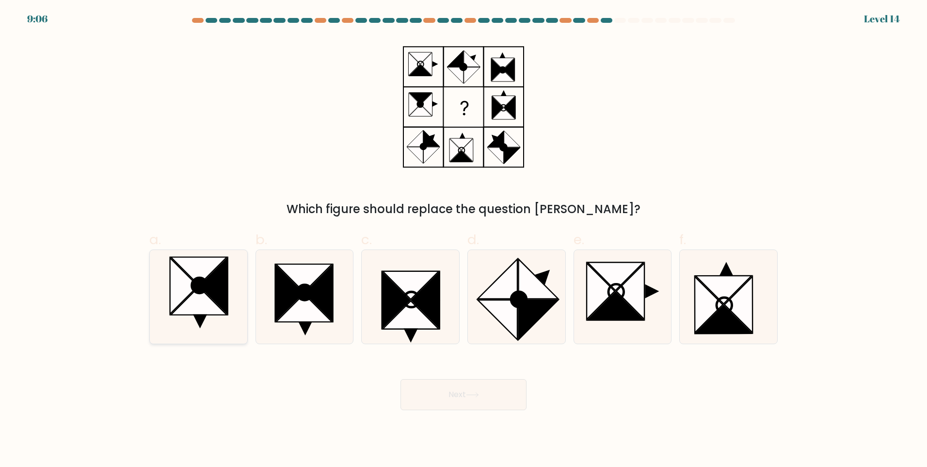
click at [179, 276] on icon at bounding box center [184, 286] width 28 height 56
click at [464, 240] on input "a." at bounding box center [464, 236] width 0 height 6
radio input "true"
click at [460, 405] on button "Next" at bounding box center [464, 394] width 126 height 31
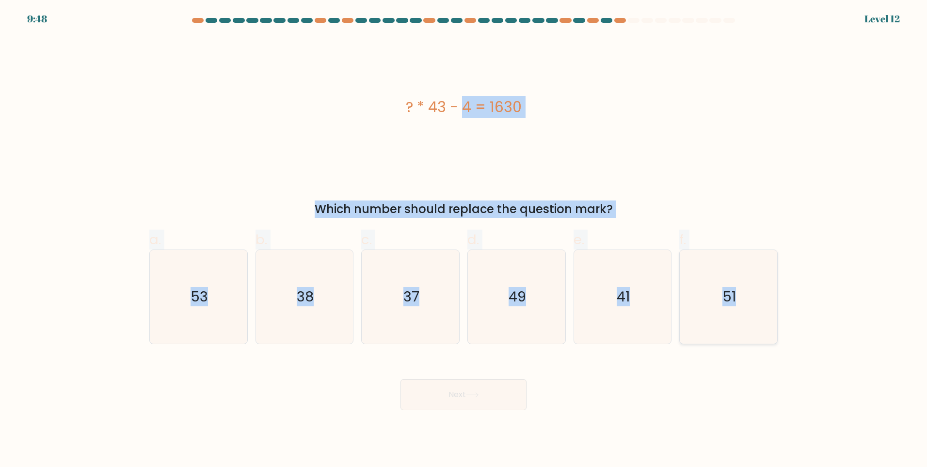
drag, startPoint x: 397, startPoint y: 110, endPoint x: 745, endPoint y: 301, distance: 397.8
click at [745, 301] on form "a." at bounding box center [463, 214] width 927 height 392
copy form "? * 43 - 4 = 1630 Which number should replace the question mark? a. 53 b. 38 c.…"
click at [666, 133] on div "? * 43 - 4 = 1630" at bounding box center [463, 107] width 628 height 140
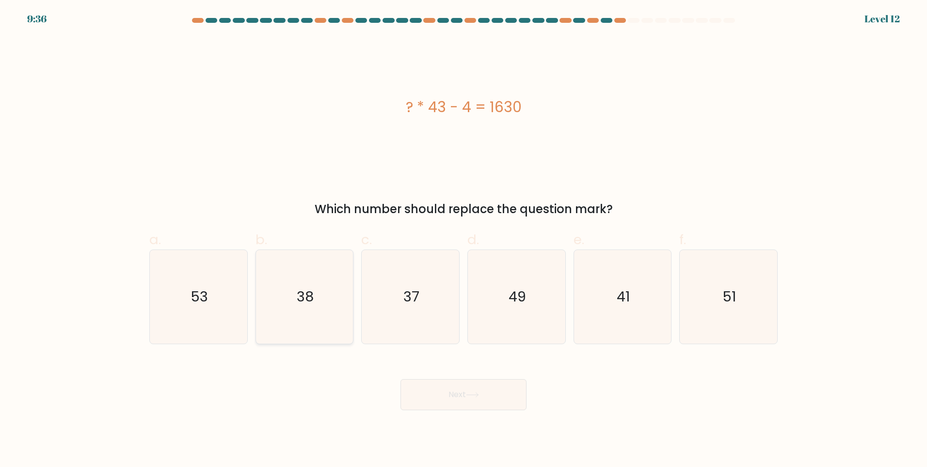
click at [308, 302] on text "38" at bounding box center [305, 296] width 17 height 19
click at [464, 240] on input "b. 38" at bounding box center [464, 236] width 0 height 6
radio input "true"
click at [485, 375] on div "Next" at bounding box center [464, 382] width 640 height 54
click at [484, 392] on button "Next" at bounding box center [464, 394] width 126 height 31
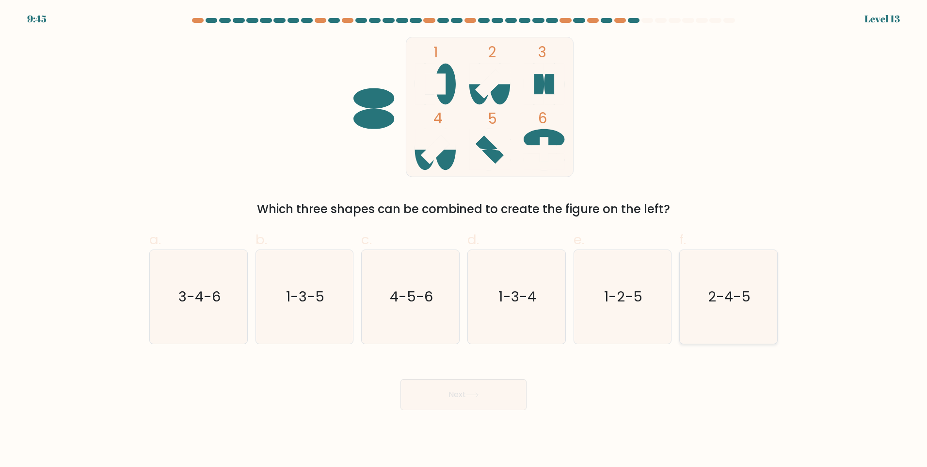
click at [718, 311] on icon "2-4-5" at bounding box center [729, 297] width 94 height 94
click at [464, 240] on input "f. 2-4-5" at bounding box center [464, 236] width 0 height 6
radio input "true"
click at [478, 393] on icon at bounding box center [473, 394] width 12 height 4
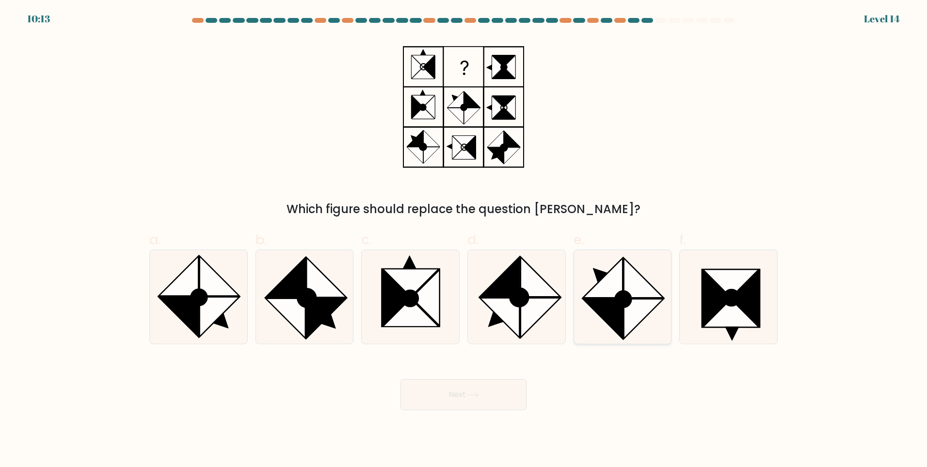
click at [609, 315] on icon at bounding box center [603, 319] width 40 height 40
click at [464, 240] on input "e." at bounding box center [464, 236] width 0 height 6
radio input "true"
click at [430, 388] on button "Next" at bounding box center [464, 394] width 126 height 31
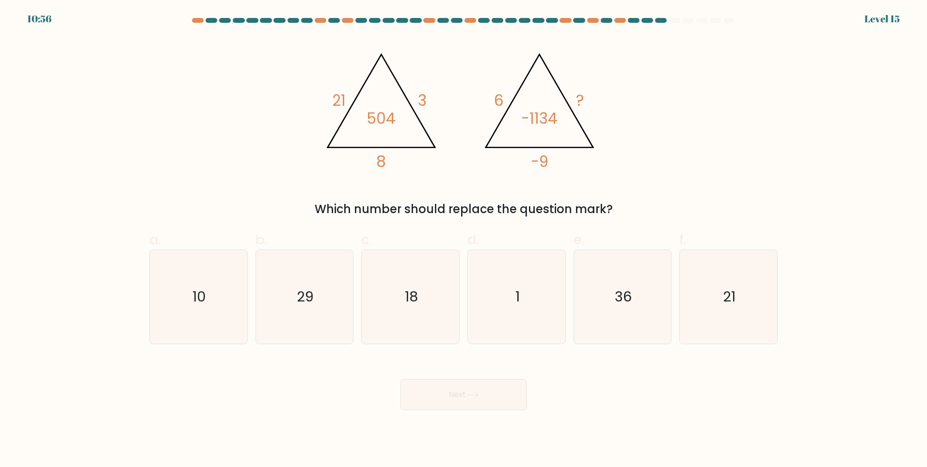
click at [465, 385] on button "Next" at bounding box center [464, 394] width 126 height 31
click at [629, 97] on div "@import url('https://fonts.googleapis.com/css?family=Abril+Fatface:400,100,100i…" at bounding box center [464, 127] width 640 height 181
click at [342, 304] on icon "29" at bounding box center [305, 297] width 94 height 94
click at [464, 240] on input "b. 29" at bounding box center [464, 236] width 0 height 6
radio input "true"
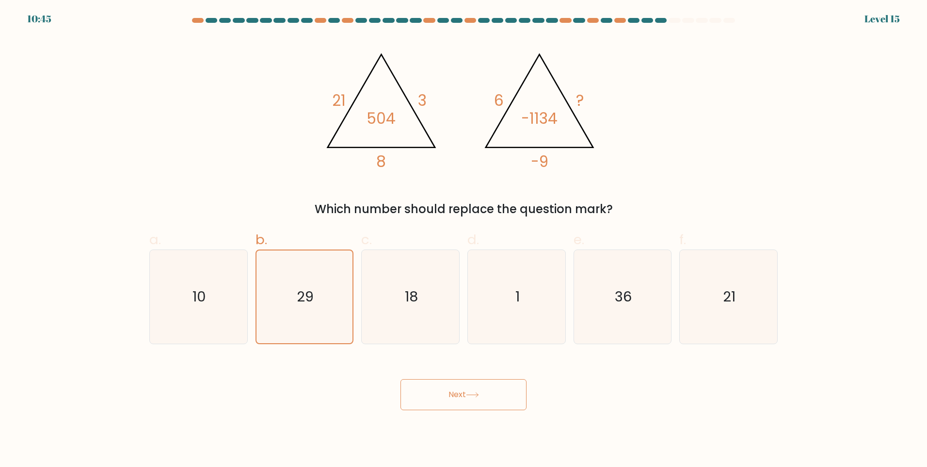
click at [431, 394] on button "Next" at bounding box center [464, 394] width 126 height 31
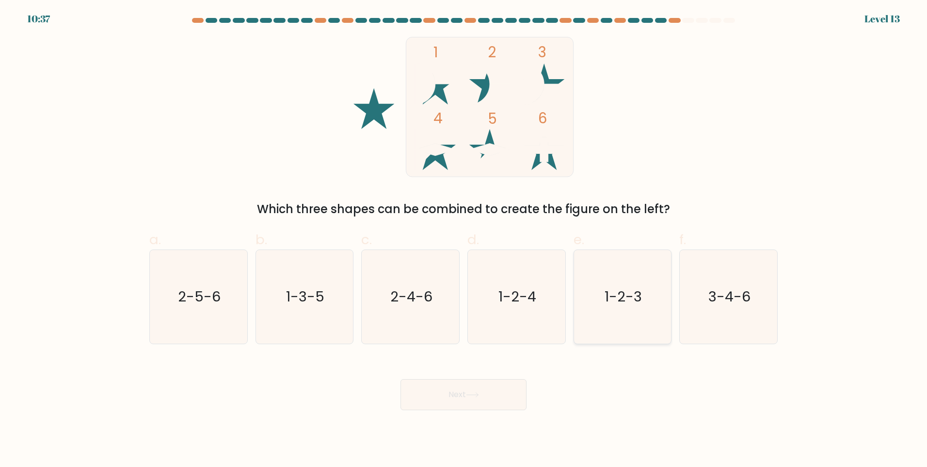
click at [628, 294] on text "1-2-3" at bounding box center [623, 296] width 37 height 19
click at [464, 240] on input "e. 1-2-3" at bounding box center [464, 236] width 0 height 6
radio input "true"
click at [498, 394] on button "Next" at bounding box center [464, 394] width 126 height 31
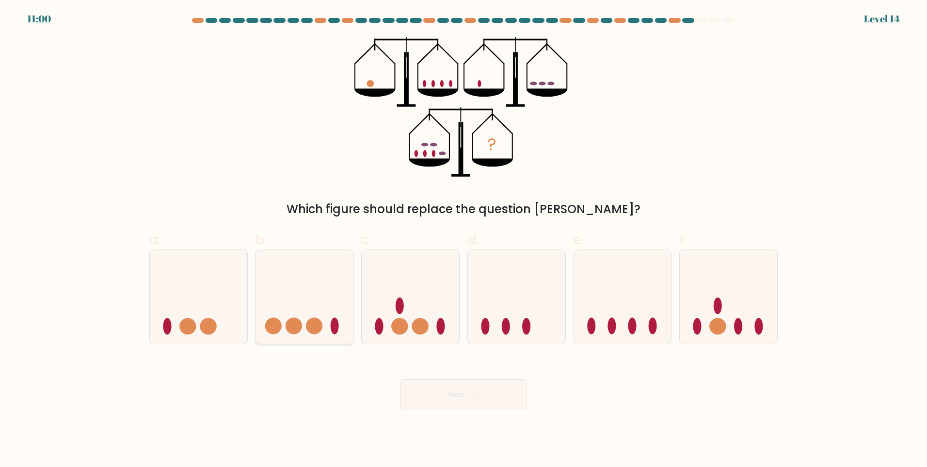
click at [300, 315] on icon at bounding box center [304, 296] width 97 height 80
click at [464, 240] on input "b." at bounding box center [464, 236] width 0 height 6
radio input "true"
click at [501, 422] on body "10:59 Level 14" at bounding box center [463, 233] width 927 height 467
click at [499, 396] on button "Next" at bounding box center [464, 394] width 126 height 31
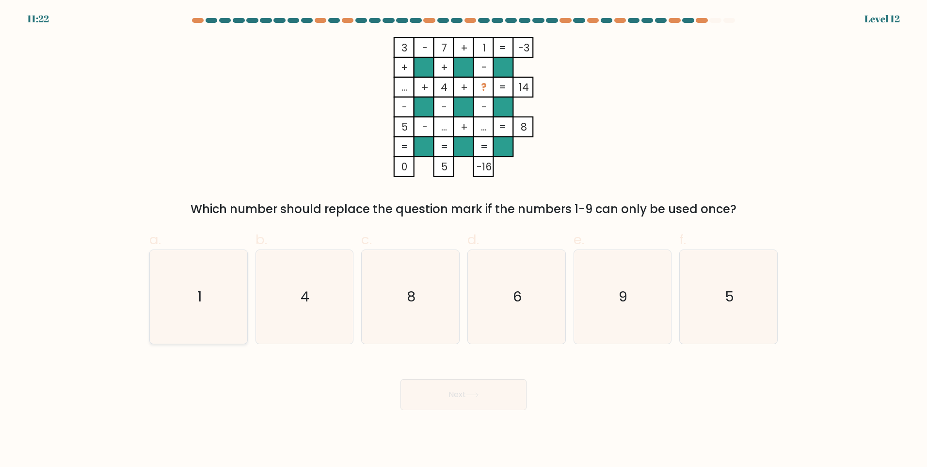
click at [197, 287] on text "1" at bounding box center [199, 296] width 4 height 19
click at [464, 240] on input "a. 1" at bounding box center [464, 236] width 0 height 6
radio input "true"
click at [467, 398] on button "Next" at bounding box center [464, 394] width 126 height 31
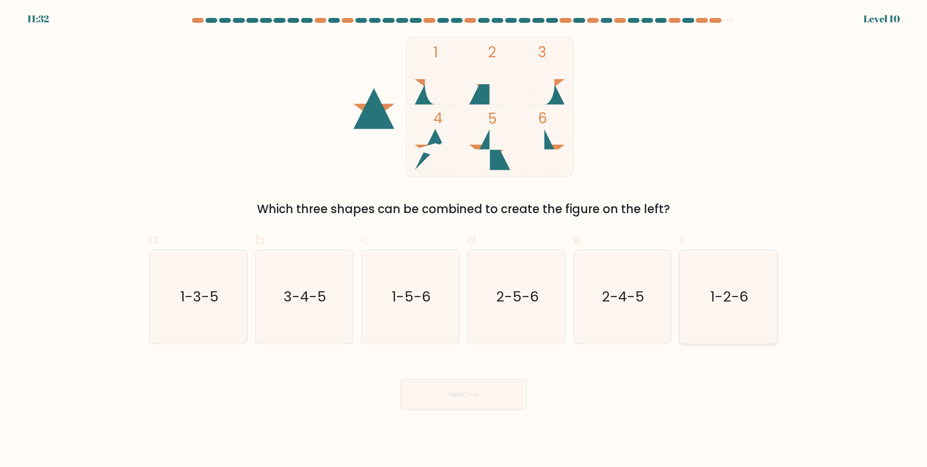
click at [734, 298] on text "1-2-6" at bounding box center [730, 296] width 38 height 19
click at [464, 240] on input "f. 1-2-6" at bounding box center [464, 236] width 0 height 6
radio input "true"
click at [408, 294] on text "1-5-6" at bounding box center [411, 296] width 39 height 19
click at [464, 240] on input "c. 1-5-6" at bounding box center [464, 236] width 0 height 6
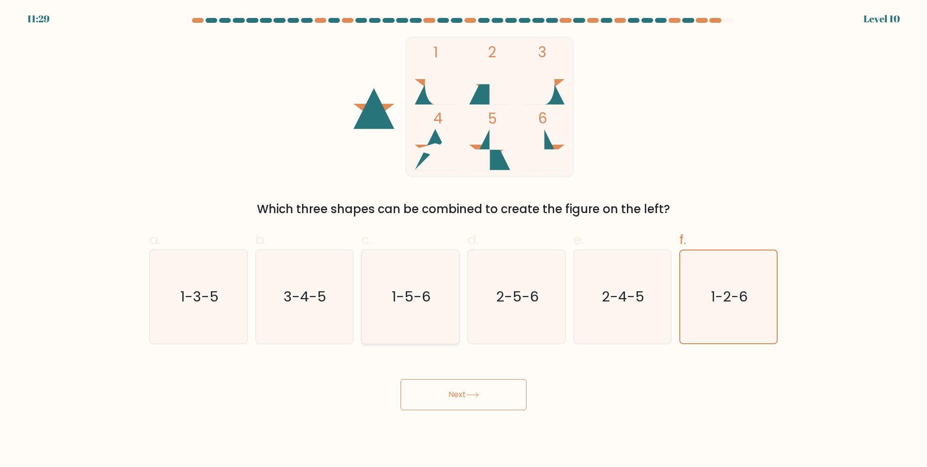
radio input "true"
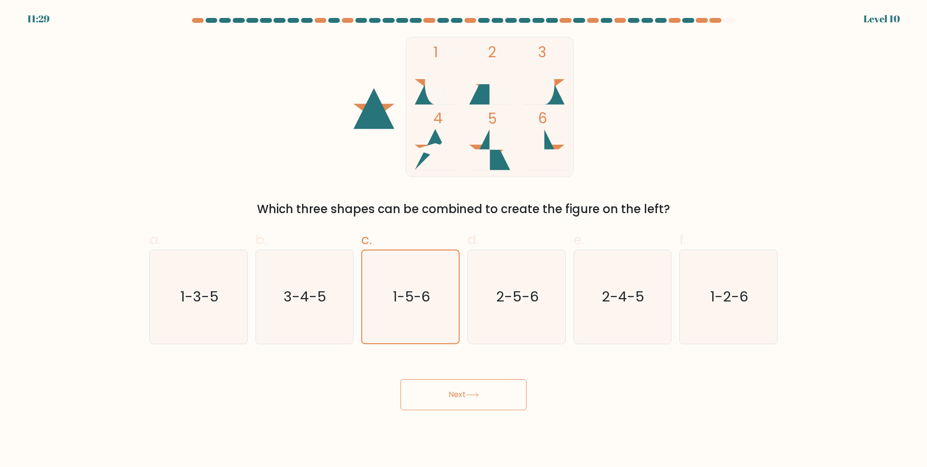
click at [452, 379] on button "Next" at bounding box center [464, 394] width 126 height 31
click at [457, 397] on button "Next" at bounding box center [464, 394] width 126 height 31
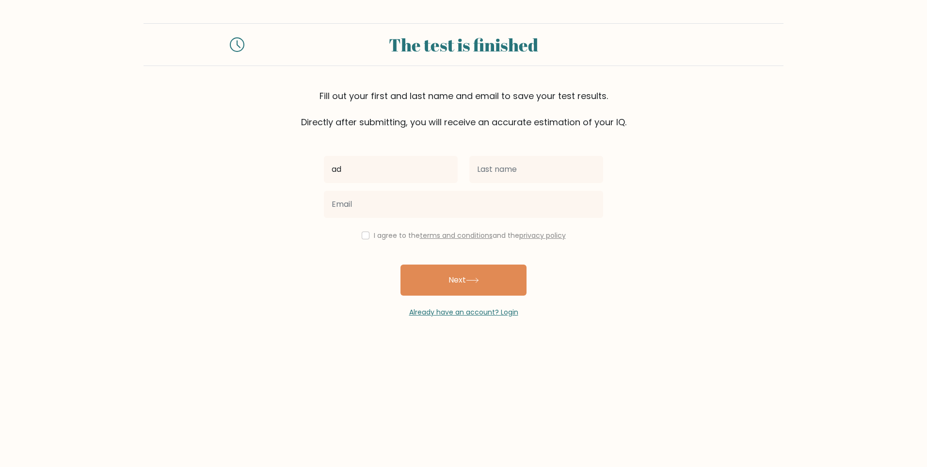
type input "[PERSON_NAME]"
click at [521, 169] on input "text" at bounding box center [536, 169] width 134 height 27
type input "Olpiendo"
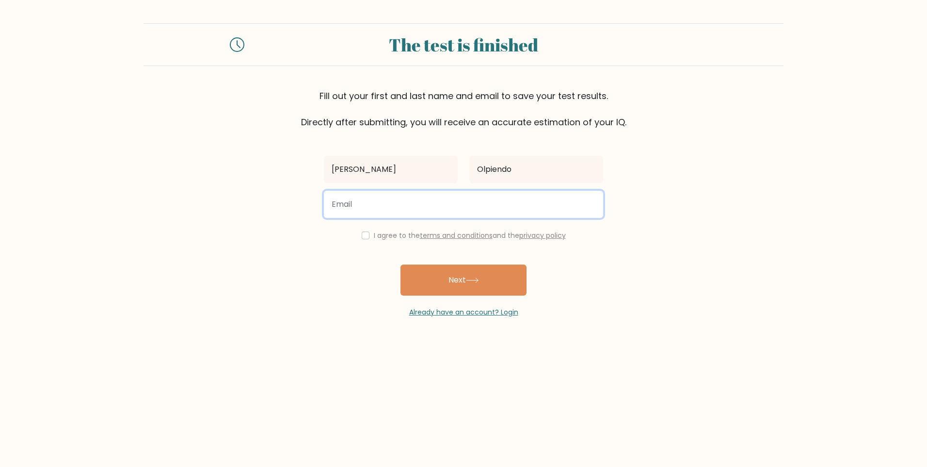
click at [418, 205] on input "email" at bounding box center [463, 204] width 279 height 27
type input "adrianolpiendo75@gmail.com"
click at [364, 237] on input "checkbox" at bounding box center [366, 235] width 8 height 8
checkbox input "true"
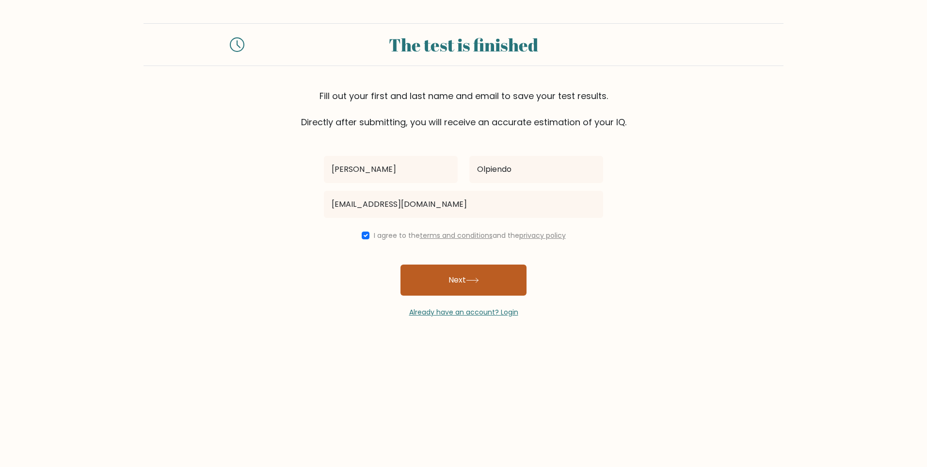
click at [448, 284] on button "Next" at bounding box center [464, 279] width 126 height 31
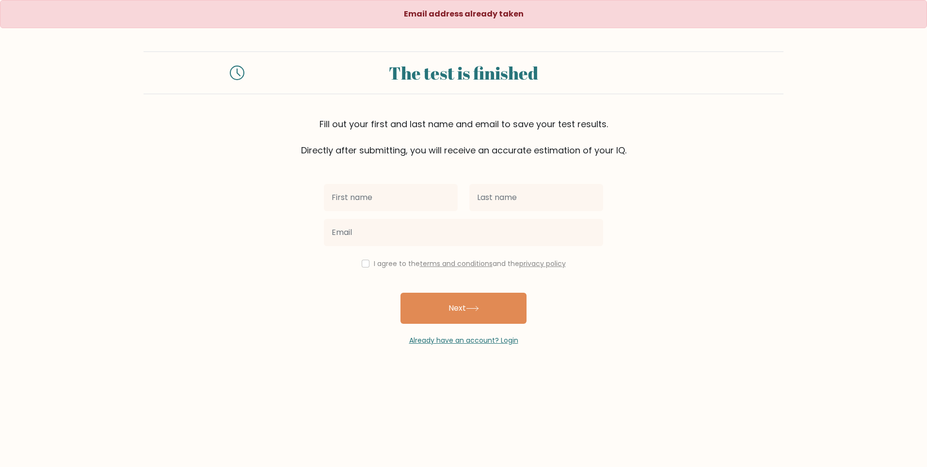
click at [354, 205] on input "text" at bounding box center [391, 197] width 134 height 27
click at [354, 194] on input "text" at bounding box center [391, 197] width 134 height 27
click at [515, 107] on div "The test is finished Fill out your first and last name and email to save your t…" at bounding box center [464, 103] width 640 height 105
click at [401, 205] on input "text" at bounding box center [391, 197] width 134 height 27
drag, startPoint x: 451, startPoint y: 198, endPoint x: 250, endPoint y: 196, distance: 200.8
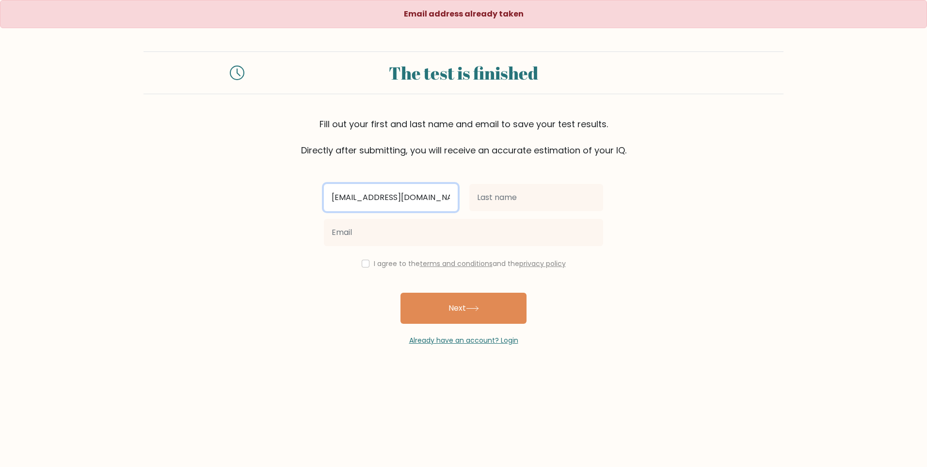
click at [252, 199] on form "The test is finished Fill out your first and last name and email to save your t…" at bounding box center [463, 198] width 927 height 294
type input "olpiendoadrian60@gmail.com"
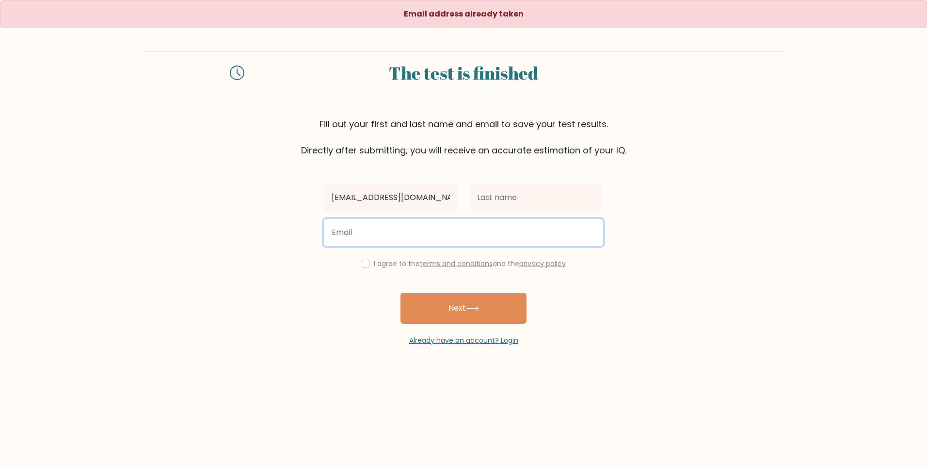
click at [359, 219] on input "email" at bounding box center [463, 232] width 279 height 27
paste input "olpiendoadrian60@gmail.com"
type input "olpiendoadrian60@gmail.com"
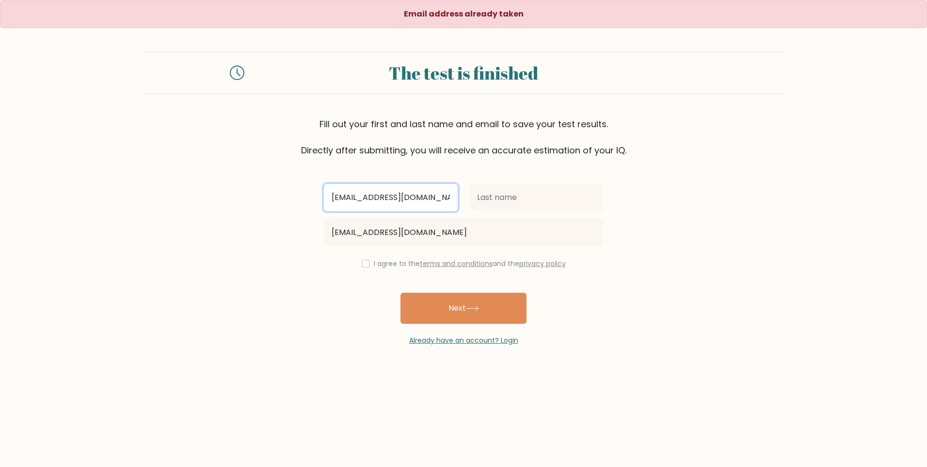
scroll to position [0, 0]
drag, startPoint x: 451, startPoint y: 193, endPoint x: 188, endPoint y: 193, distance: 262.8
click at [199, 192] on form "The test is finished Fill out your first and last name and email to save your t…" at bounding box center [463, 198] width 927 height 294
type input "i"
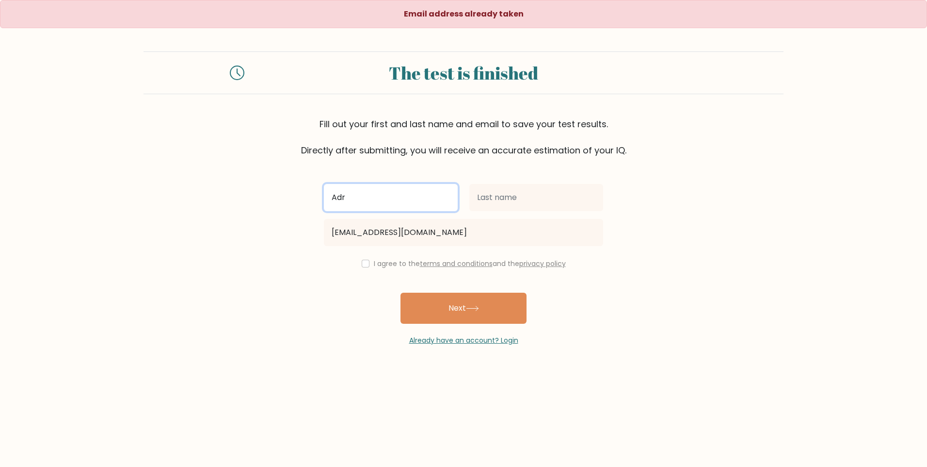
type input "[PERSON_NAME]"
drag, startPoint x: 532, startPoint y: 217, endPoint x: 529, endPoint y: 201, distance: 15.9
click at [532, 216] on div "olpiendoadrian60@gmail.com" at bounding box center [463, 232] width 291 height 35
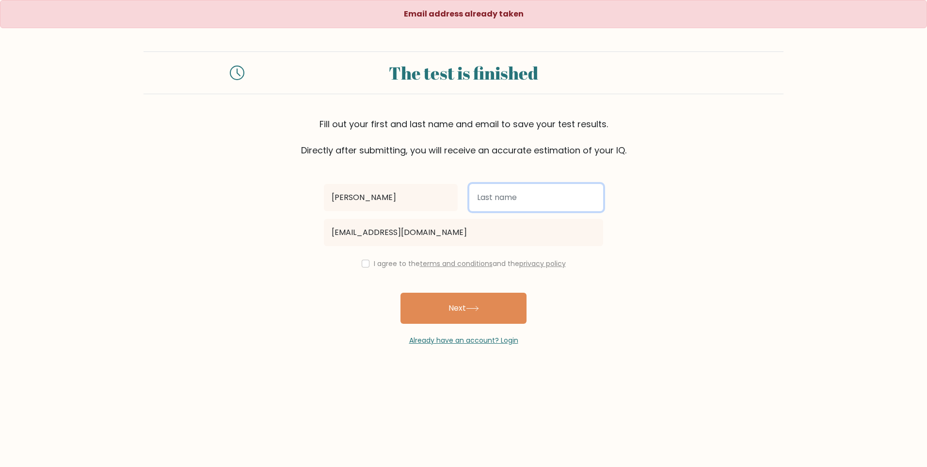
click at [529, 201] on input "text" at bounding box center [536, 197] width 134 height 27
type input "Olpiendo"
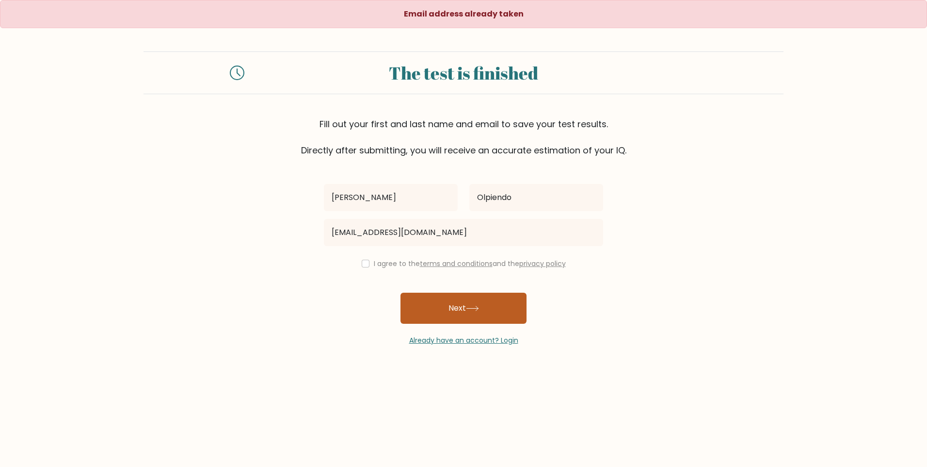
click at [472, 306] on icon at bounding box center [472, 308] width 13 height 5
drag, startPoint x: 357, startPoint y: 262, endPoint x: 363, endPoint y: 263, distance: 6.0
click at [358, 262] on div "I agree to the terms and conditions and the privacy policy" at bounding box center [463, 264] width 291 height 12
click at [363, 265] on input "checkbox" at bounding box center [366, 263] width 8 height 8
checkbox input "true"
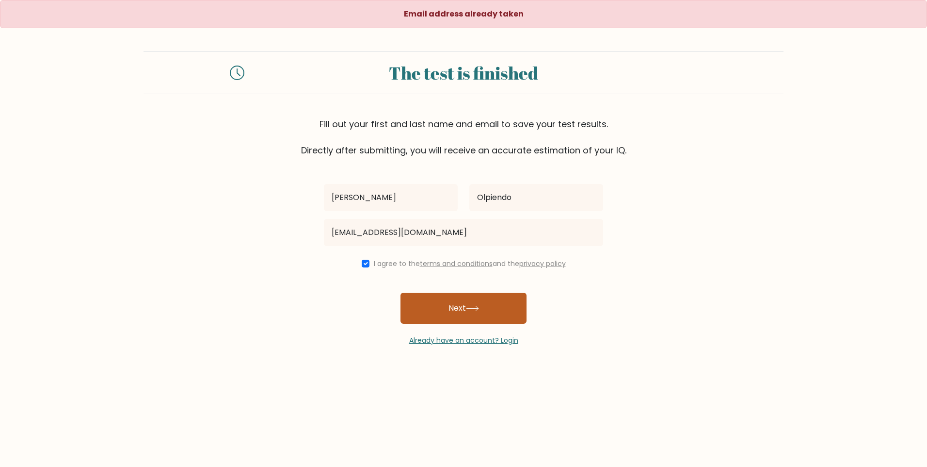
click at [439, 304] on button "Next" at bounding box center [464, 307] width 126 height 31
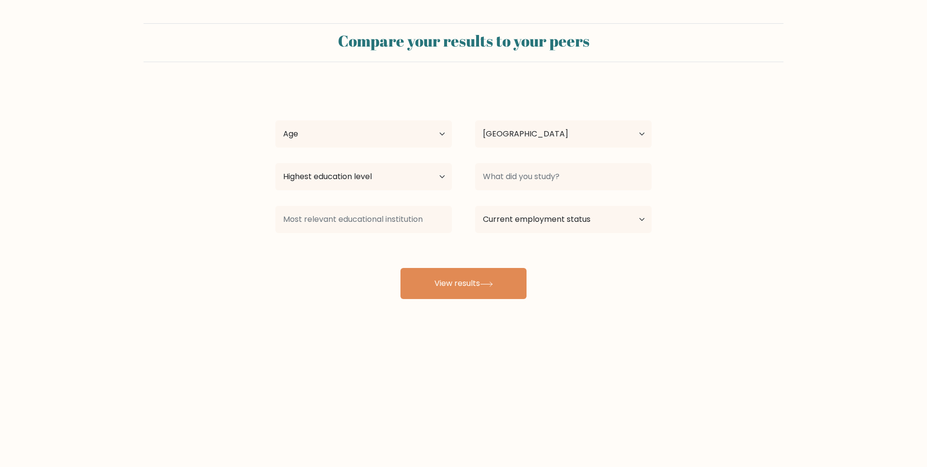
select select "PH"
click at [475, 286] on button "View results" at bounding box center [464, 283] width 126 height 31
click at [342, 132] on select "Age Under [DEMOGRAPHIC_DATA] [DEMOGRAPHIC_DATA] [DEMOGRAPHIC_DATA] [DEMOGRAPHIC…" at bounding box center [363, 133] width 177 height 27
select select "18_24"
click at [275, 120] on select "Age Under [DEMOGRAPHIC_DATA] [DEMOGRAPHIC_DATA] [DEMOGRAPHIC_DATA] [DEMOGRAPHIC…" at bounding box center [363, 133] width 177 height 27
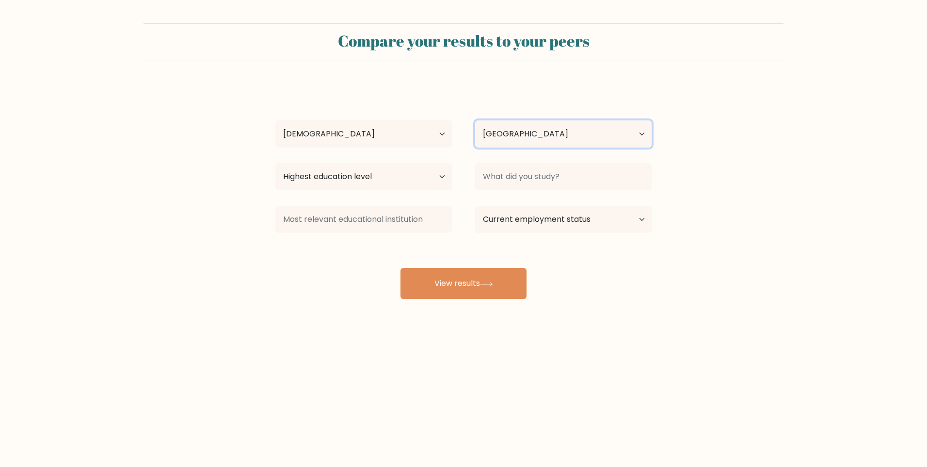
click at [518, 133] on select "Country [GEOGRAPHIC_DATA] [GEOGRAPHIC_DATA] [GEOGRAPHIC_DATA] [US_STATE] [GEOGR…" at bounding box center [563, 133] width 177 height 27
click at [787, 144] on form "Compare your results to your peers [PERSON_NAME] Age Under [DEMOGRAPHIC_DATA] […" at bounding box center [463, 160] width 927 height 275
click at [388, 179] on select "Highest education level No schooling Primary Lower Secondary Upper Secondary Oc…" at bounding box center [363, 176] width 177 height 27
click at [531, 174] on input at bounding box center [563, 176] width 177 height 27
click at [373, 180] on select "Highest education level No schooling Primary Lower Secondary Upper Secondary Oc…" at bounding box center [363, 176] width 177 height 27
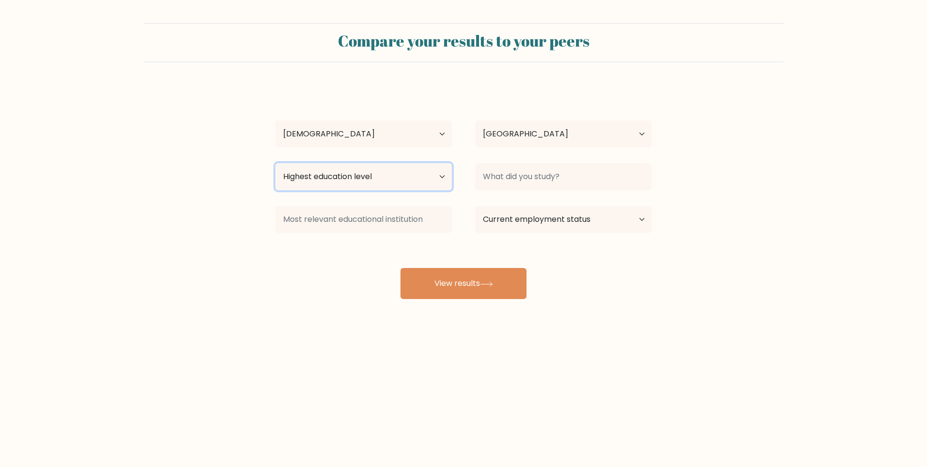
select select "upper_secondary"
click at [275, 163] on select "Highest education level No schooling Primary Lower Secondary Upper Secondary Oc…" at bounding box center [363, 176] width 177 height 27
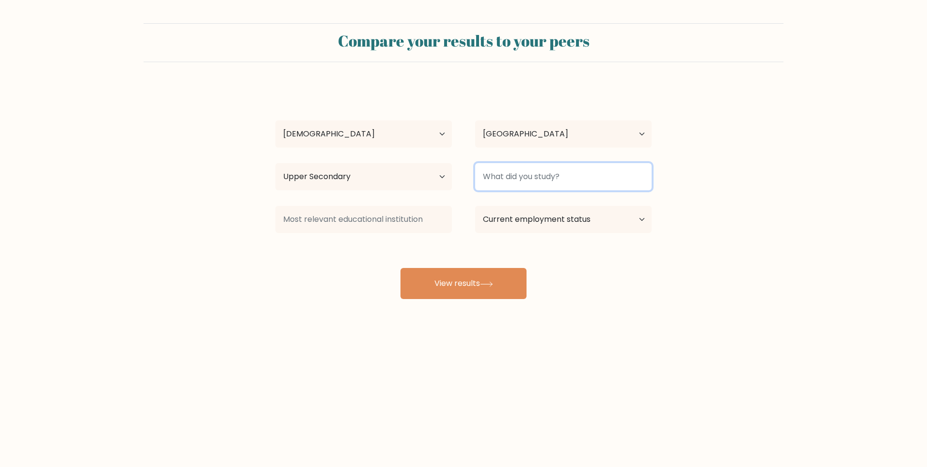
click at [501, 171] on input at bounding box center [563, 176] width 177 height 27
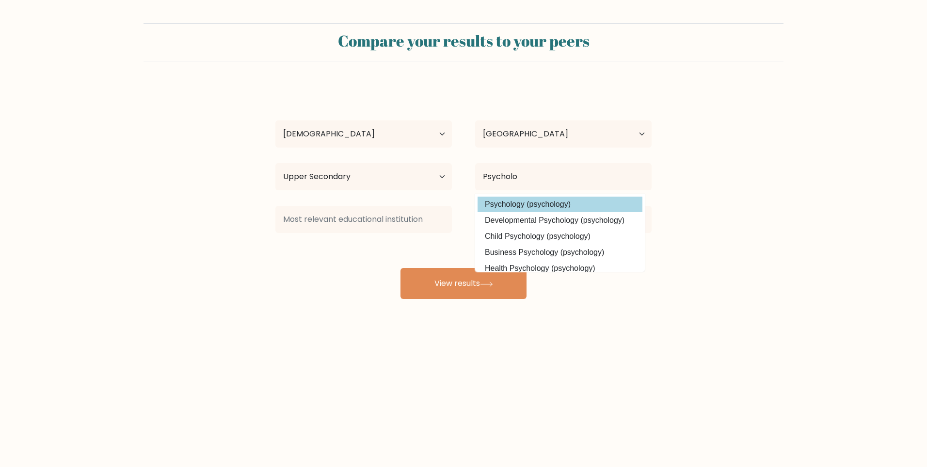
click at [535, 200] on option "Psychology (psychology)" at bounding box center [560, 204] width 165 height 16
type input "Psychology"
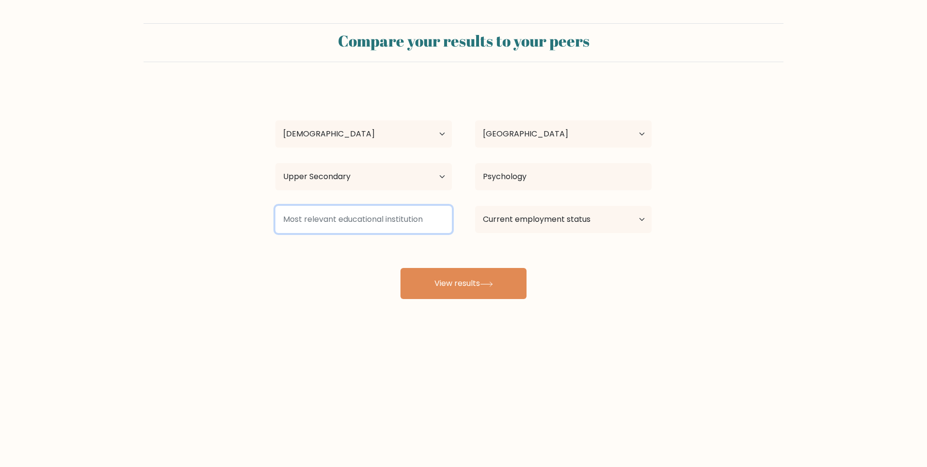
click at [413, 224] on input at bounding box center [363, 219] width 177 height 27
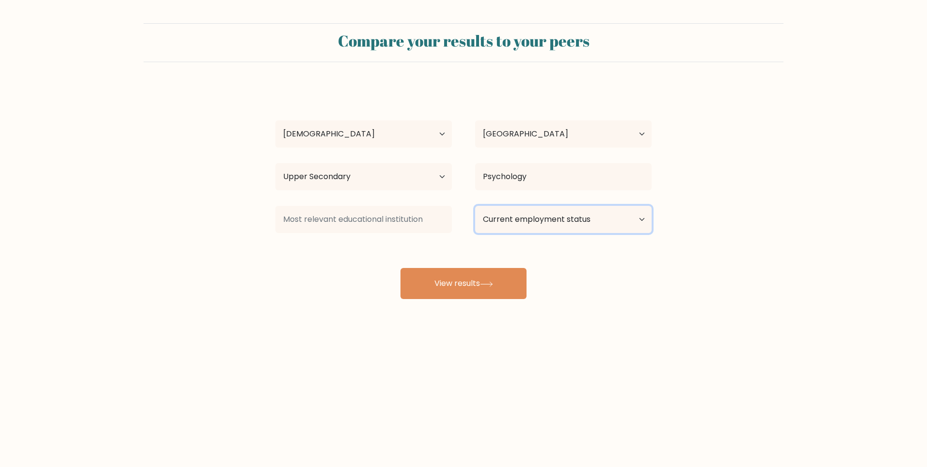
click at [620, 232] on select "Current employment status Employed Student Retired Other / prefer not to answer" at bounding box center [563, 219] width 177 height 27
select select "student"
click at [475, 206] on select "Current employment status Employed Student Retired Other / prefer not to answer" at bounding box center [563, 219] width 177 height 27
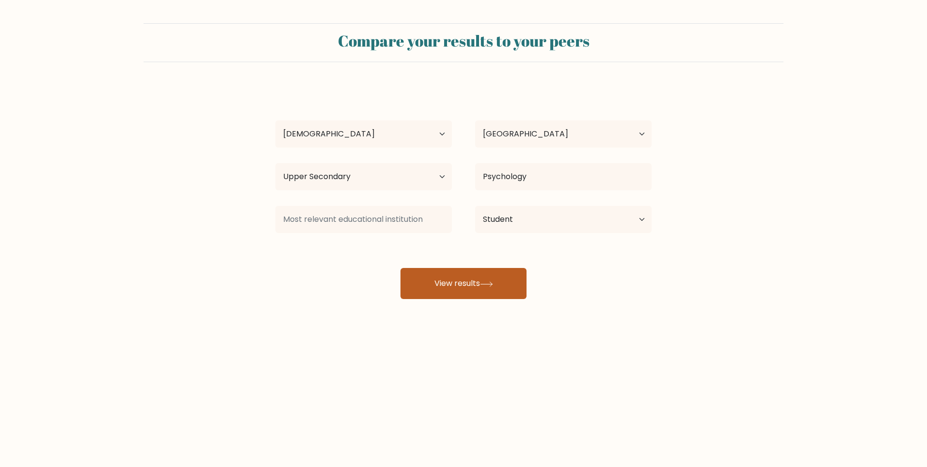
click at [477, 272] on button "View results" at bounding box center [464, 283] width 126 height 31
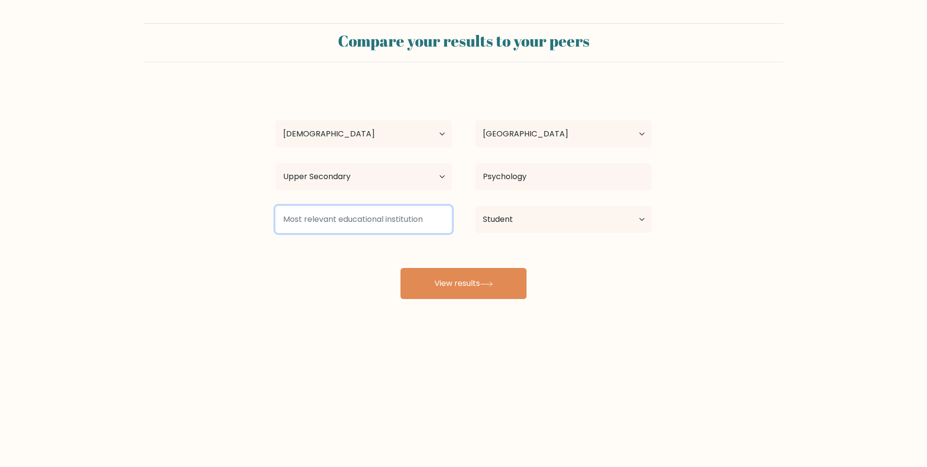
click at [365, 220] on input at bounding box center [363, 219] width 177 height 27
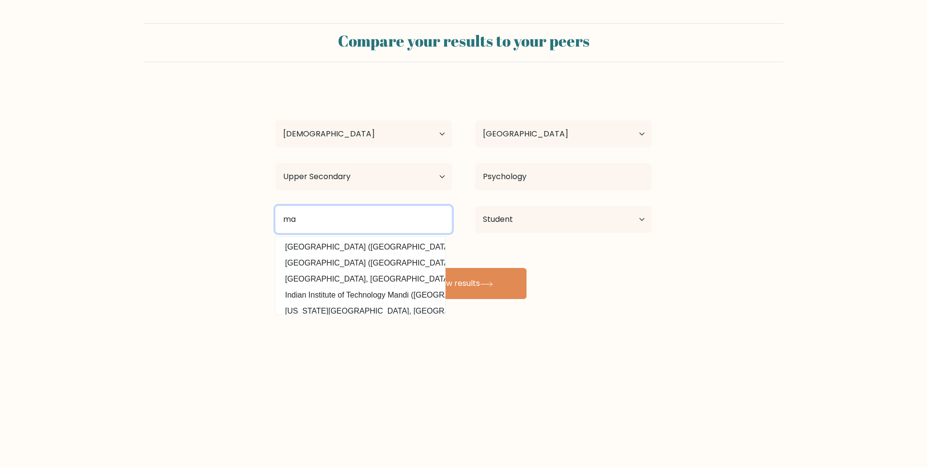
type input "m"
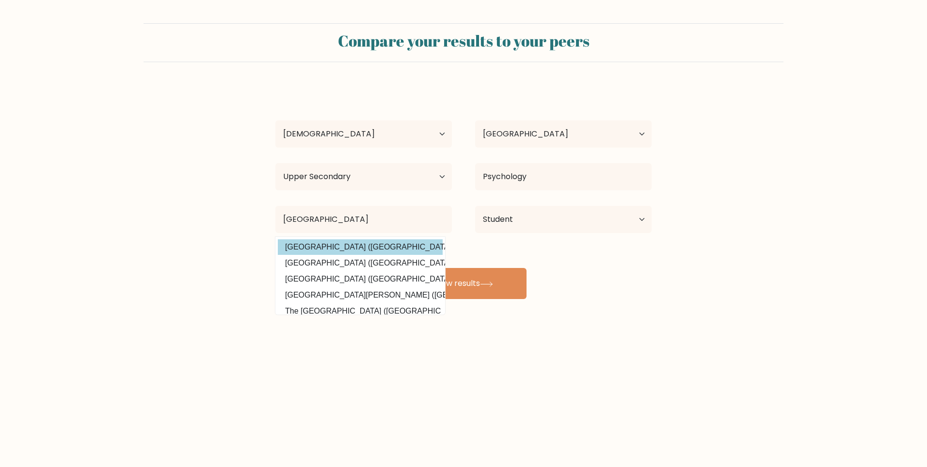
click at [370, 250] on option "Manila Central University (Philippines)" at bounding box center [360, 247] width 165 height 16
type input "[GEOGRAPHIC_DATA]"
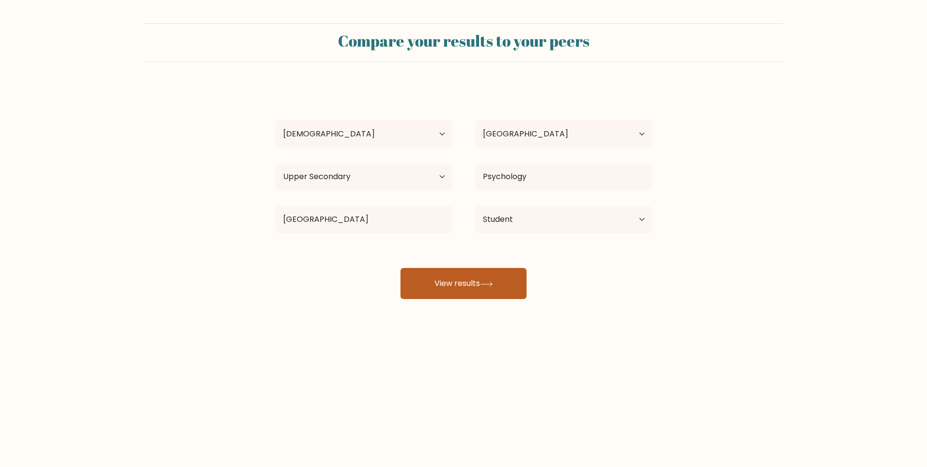
click at [467, 282] on button "View results" at bounding box center [464, 283] width 126 height 31
